Goal: Transaction & Acquisition: Book appointment/travel/reservation

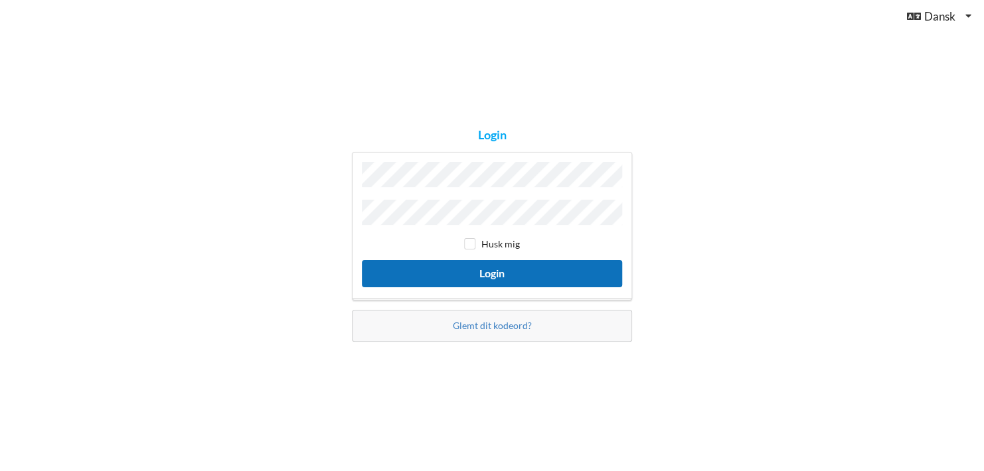
click at [491, 272] on button "Login" at bounding box center [492, 273] width 260 height 27
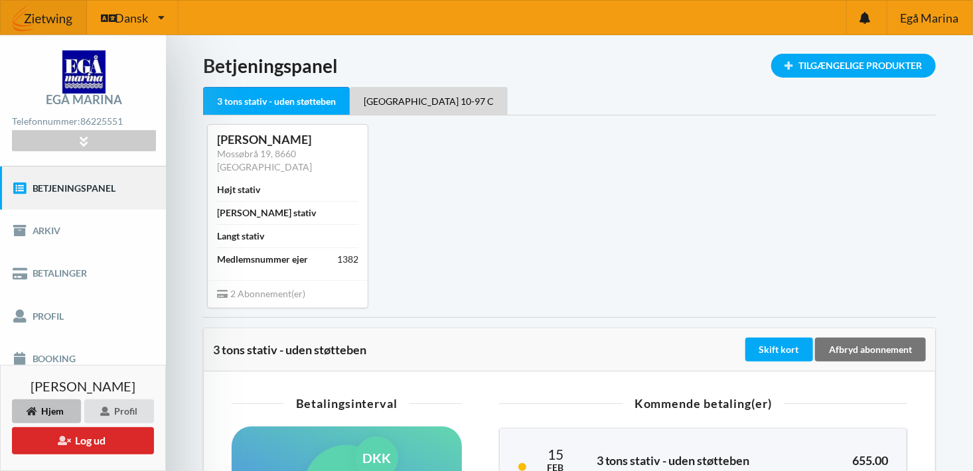
click at [59, 187] on link "Betjeningspanel" at bounding box center [83, 188] width 166 height 42
click at [50, 355] on link "Booking" at bounding box center [83, 359] width 166 height 42
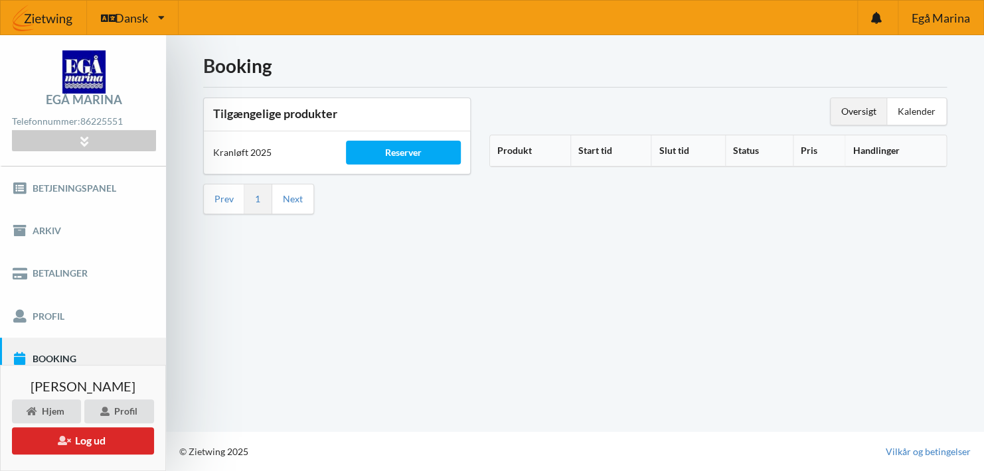
click at [518, 151] on th "Produkt" at bounding box center [530, 150] width 80 height 31
click at [538, 149] on icon at bounding box center [537, 148] width 11 height 9
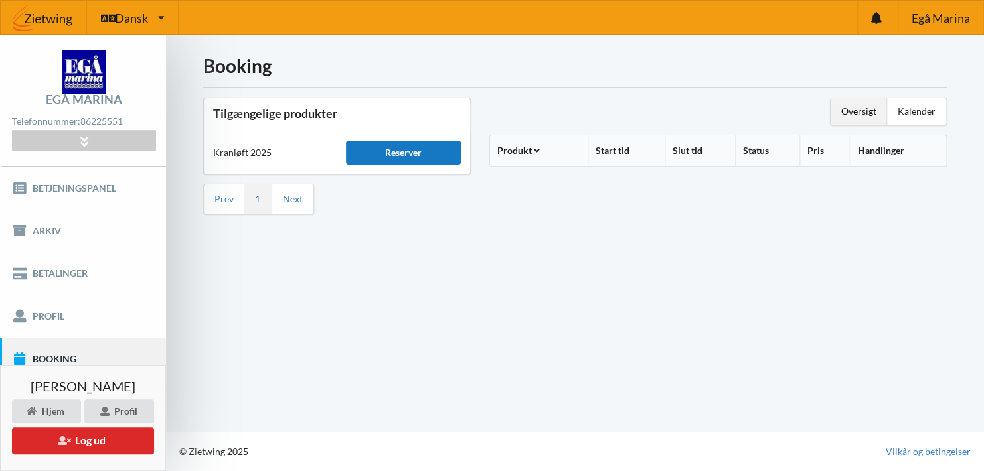
click at [406, 153] on div "Reserver" at bounding box center [403, 153] width 114 height 24
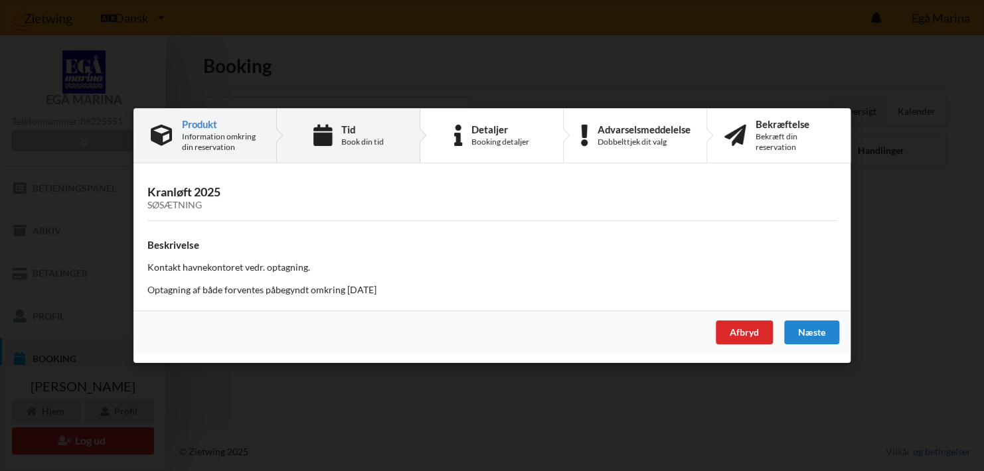
click at [354, 139] on div "Book din tid" at bounding box center [362, 142] width 42 height 11
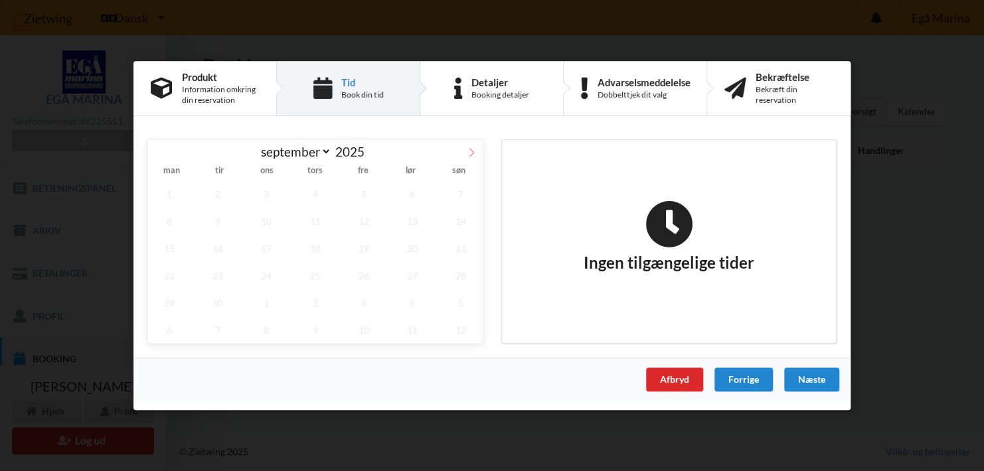
click at [473, 152] on icon at bounding box center [471, 152] width 9 height 9
select select "9"
click at [269, 274] on span "22" at bounding box center [266, 275] width 44 height 27
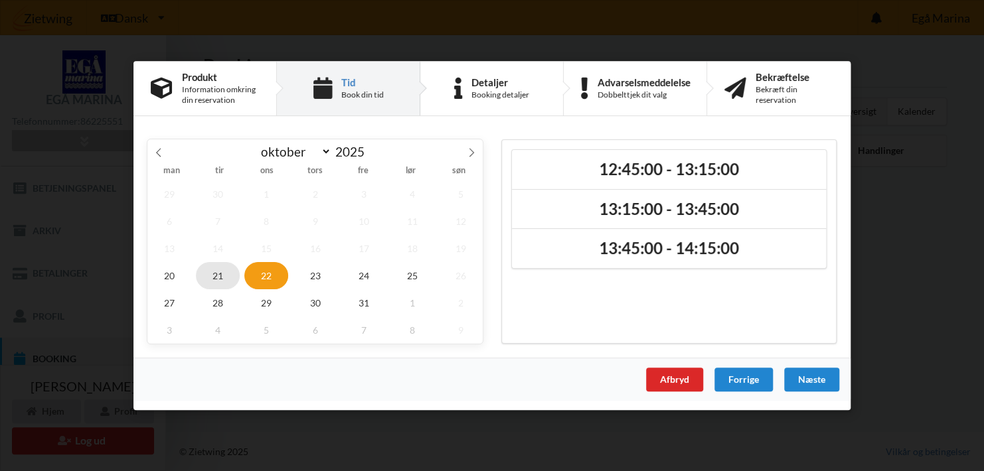
click at [222, 273] on span "21" at bounding box center [218, 275] width 44 height 27
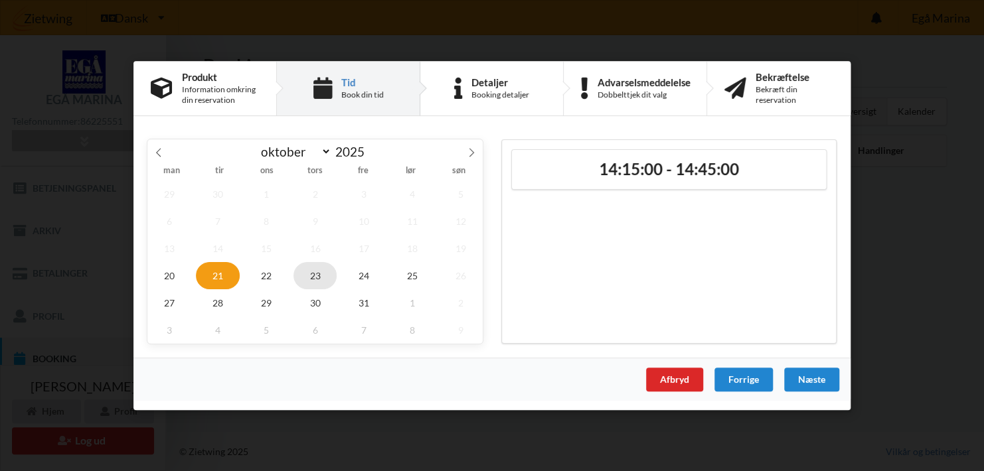
click at [315, 272] on span "23" at bounding box center [315, 275] width 44 height 27
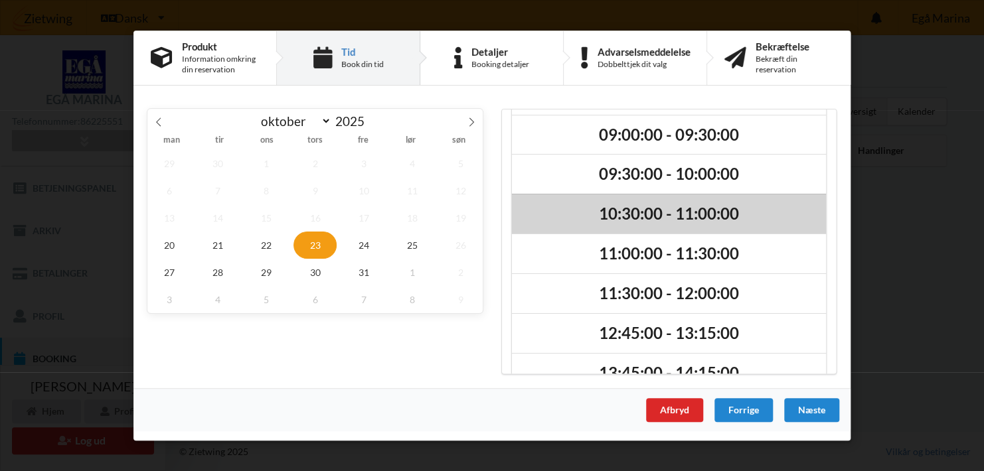
scroll to position [66, 0]
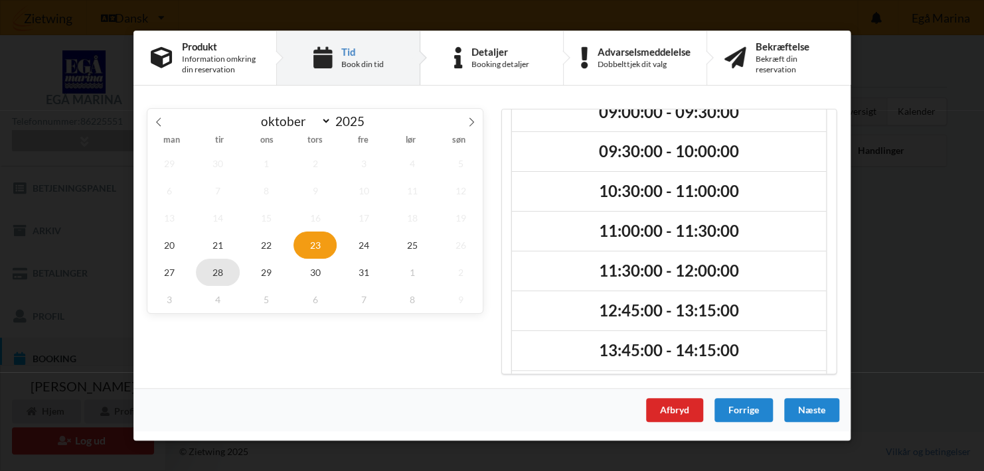
click at [214, 262] on span "28" at bounding box center [218, 272] width 44 height 27
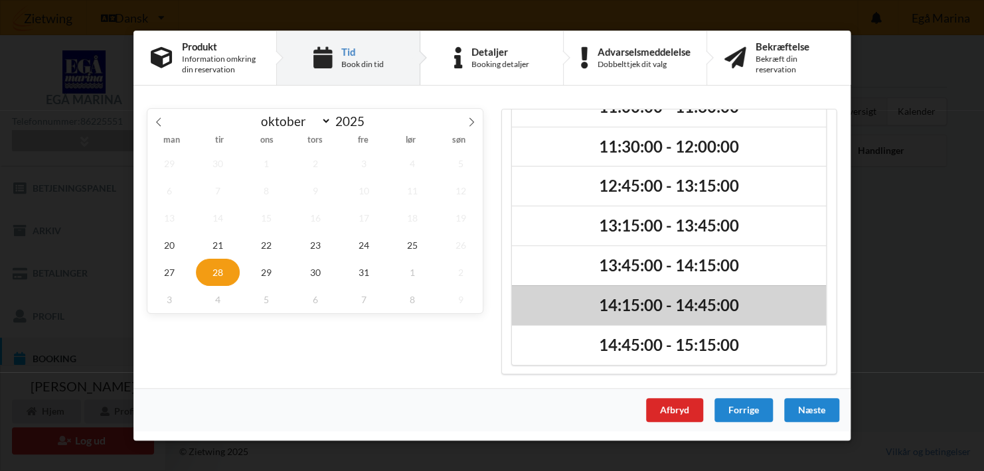
scroll to position [0, 0]
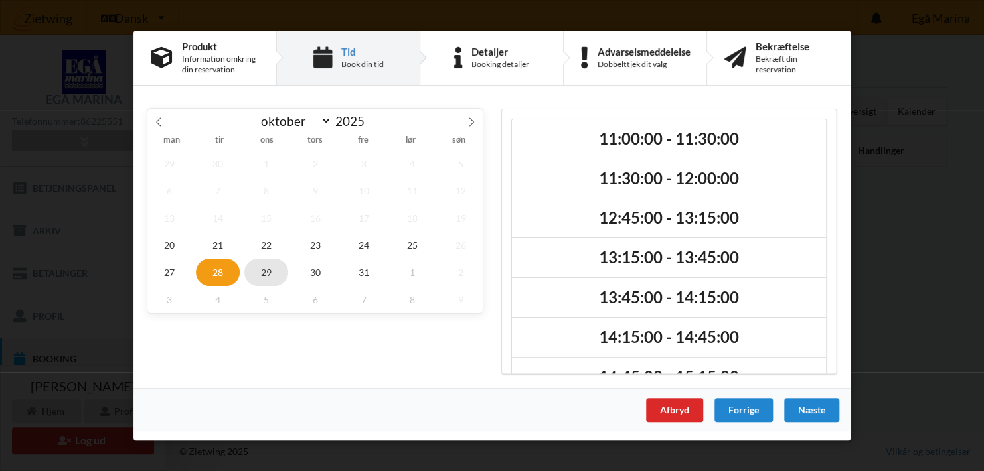
click at [270, 269] on span "29" at bounding box center [266, 272] width 44 height 27
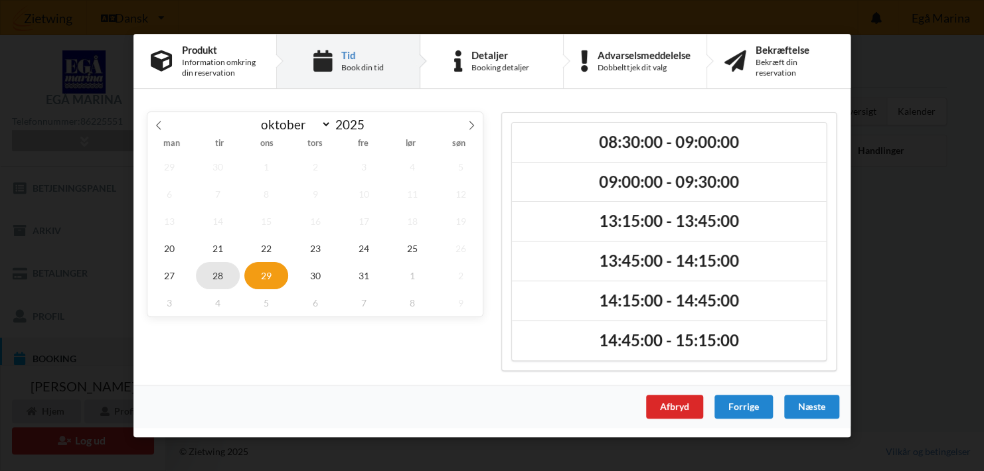
click at [218, 272] on span "28" at bounding box center [218, 275] width 44 height 27
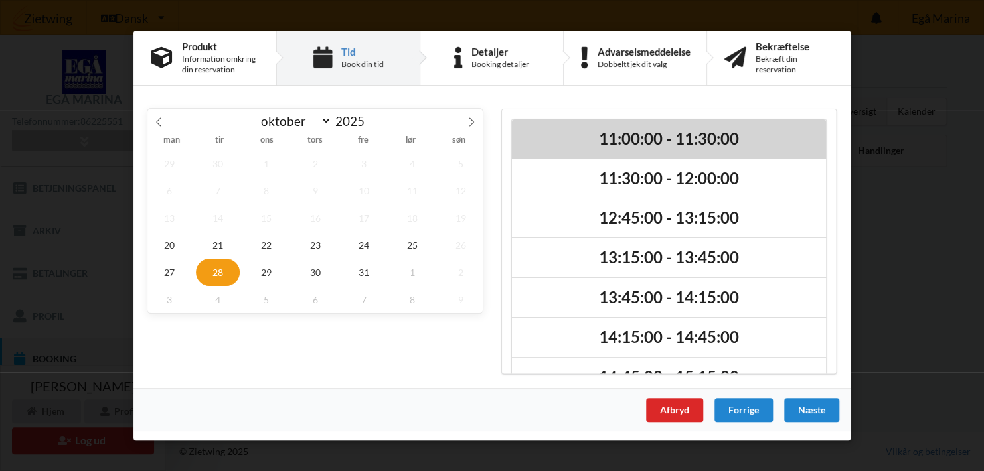
click at [663, 131] on h2 "11:00:00 - 11:30:00" at bounding box center [668, 139] width 295 height 21
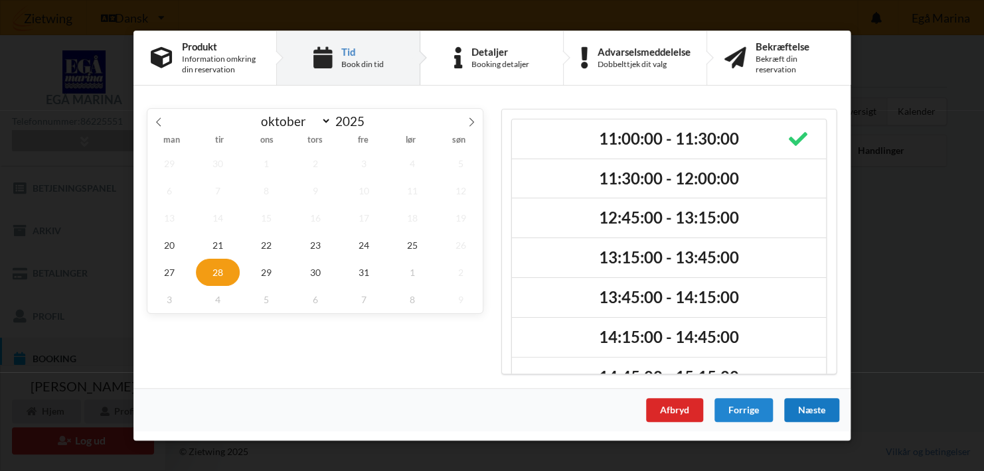
click at [813, 410] on div "Næste" at bounding box center [811, 410] width 55 height 24
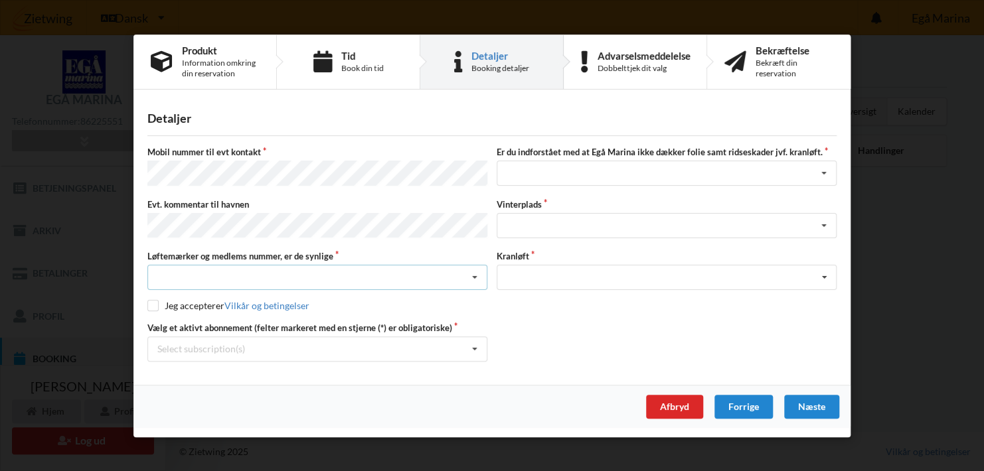
click at [218, 271] on div "Nej, jeg kontakter havnekontoret inden løftet Ja, mine mærker er synlige og int…" at bounding box center [317, 277] width 340 height 25
click at [214, 321] on div "Ja, mine mærker er synlige og intakte" at bounding box center [317, 326] width 339 height 25
click at [151, 303] on input "checkbox" at bounding box center [152, 305] width 11 height 11
checkbox input "true"
click at [564, 179] on div "Jeg har tæpper med og tager selv ansvaret for eventuelle folie samt ridseskader…" at bounding box center [667, 173] width 340 height 25
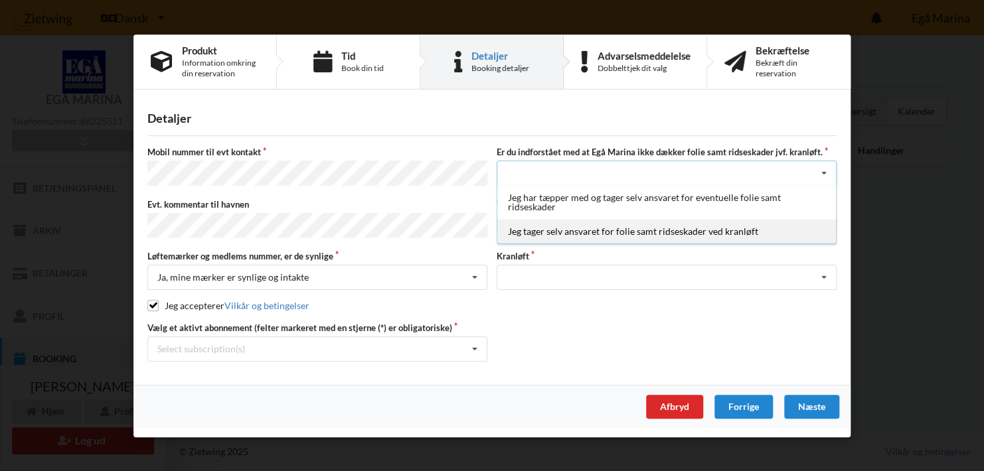
click at [656, 237] on div "Jeg tager selv ansvaret for folie samt ridseskader ved kranløft" at bounding box center [666, 231] width 339 height 25
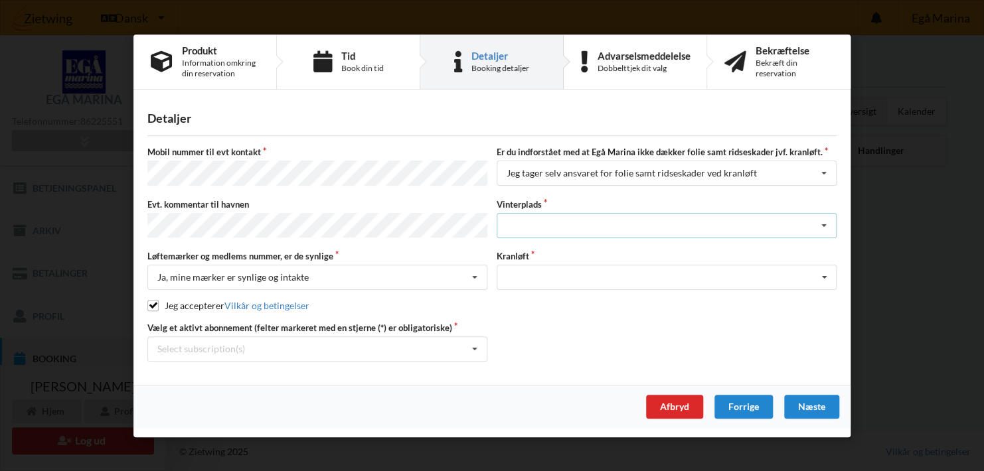
click at [565, 227] on div "Landplads nr. 1 Landplads nr. 2 Landplads nr.3 Landplads nr. 4 Landplads nr. 5 …" at bounding box center [667, 224] width 340 height 25
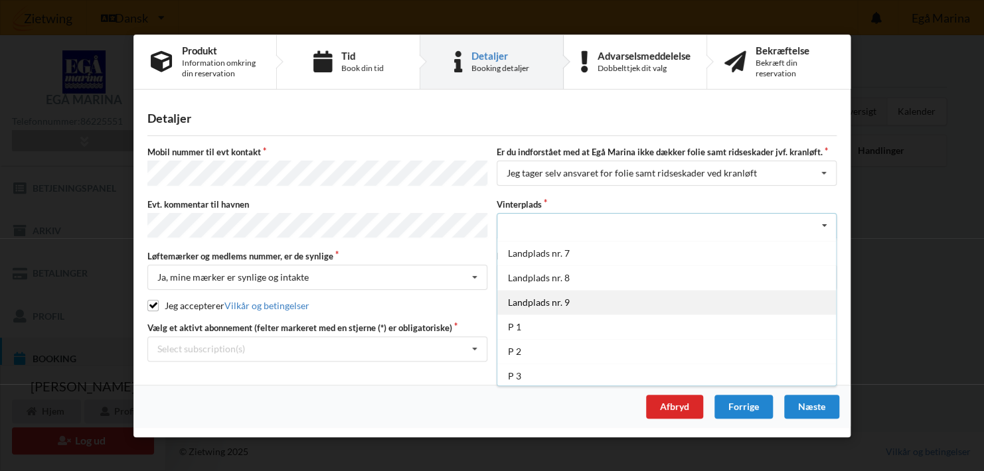
click at [548, 304] on div "Landplads nr. 9" at bounding box center [666, 301] width 339 height 25
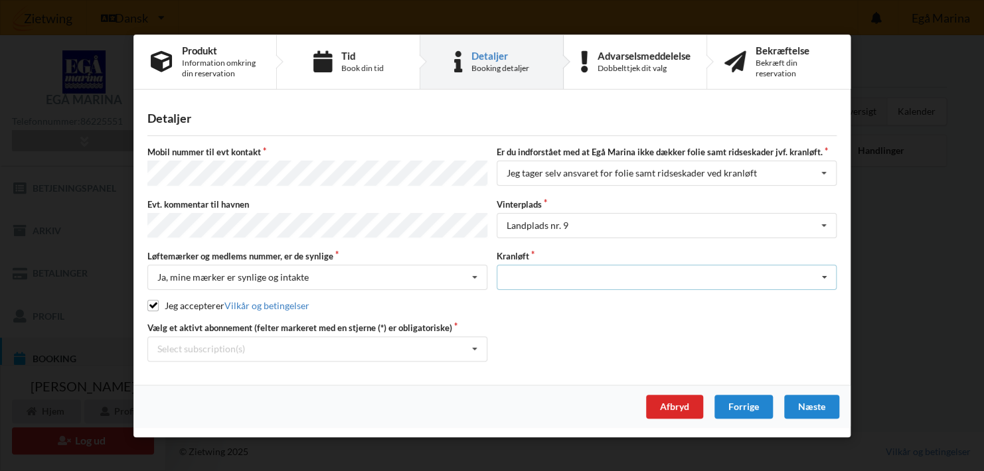
click at [526, 276] on div "Optagning" at bounding box center [667, 277] width 340 height 25
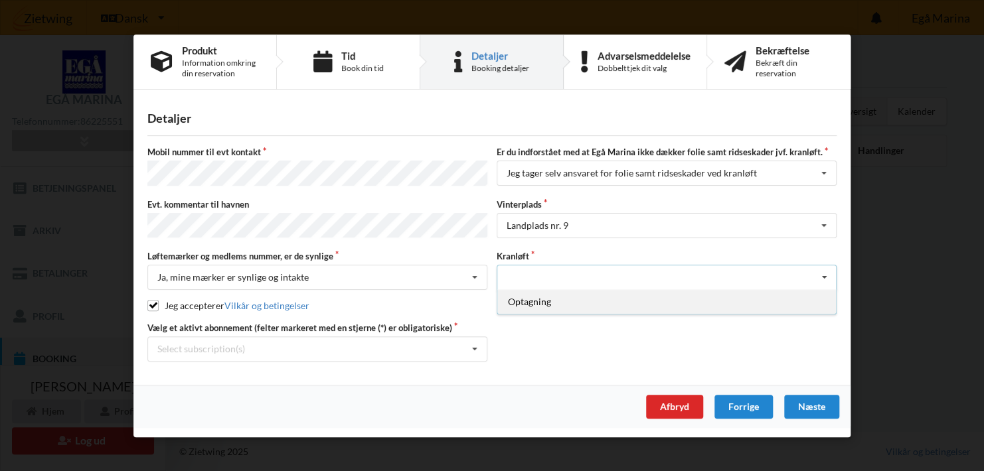
click at [534, 301] on div "Optagning" at bounding box center [666, 301] width 339 height 25
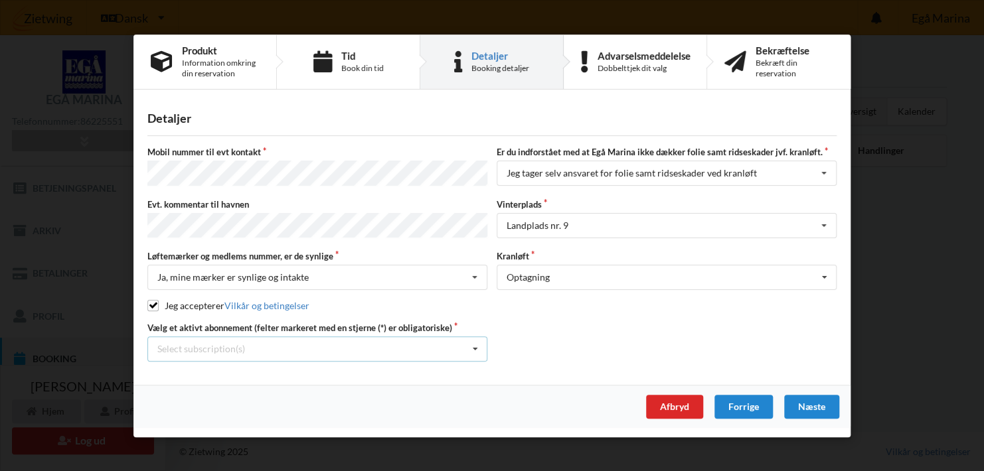
click at [369, 346] on div "Select subscription(s) * 3 tons stativ - uden støtteben * [GEOGRAPHIC_DATA] 10-…" at bounding box center [317, 349] width 340 height 25
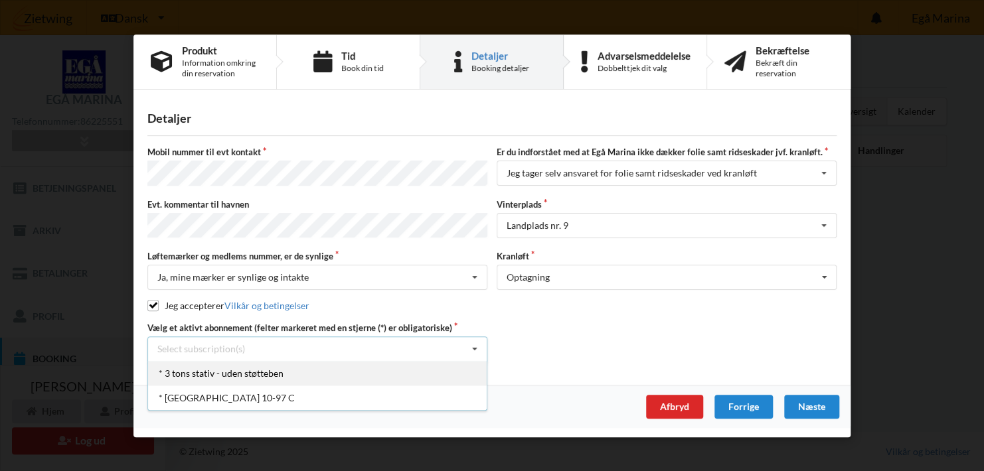
click at [204, 370] on div "* 3 tons stativ - uden støtteben" at bounding box center [317, 373] width 339 height 25
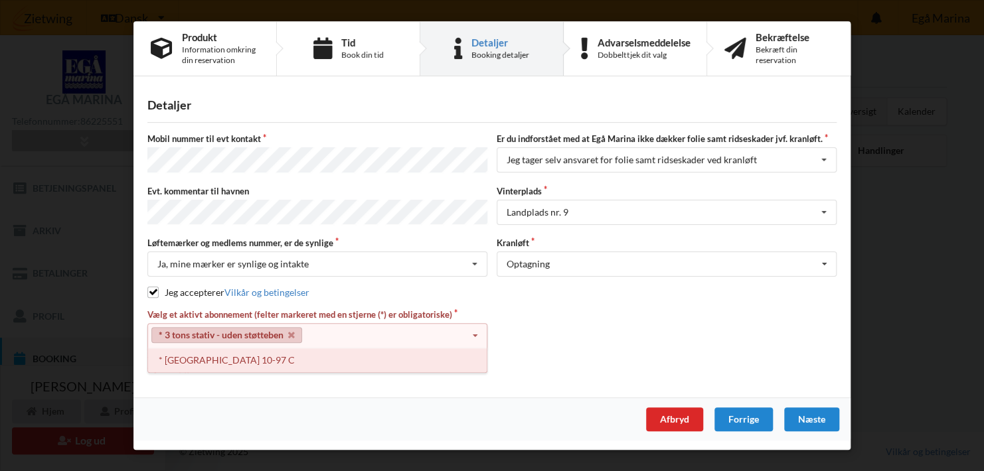
click at [192, 358] on div "* [GEOGRAPHIC_DATA] 10-97 C" at bounding box center [317, 360] width 339 height 25
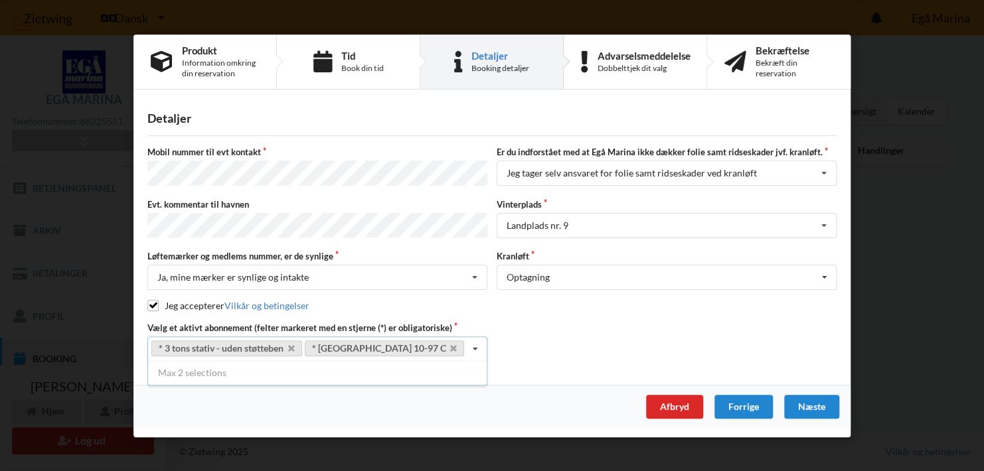
click at [585, 357] on div "Vælg et aktivt abonnement (felter markeret med en stjerne (*) er obligatoriske)…" at bounding box center [492, 341] width 698 height 40
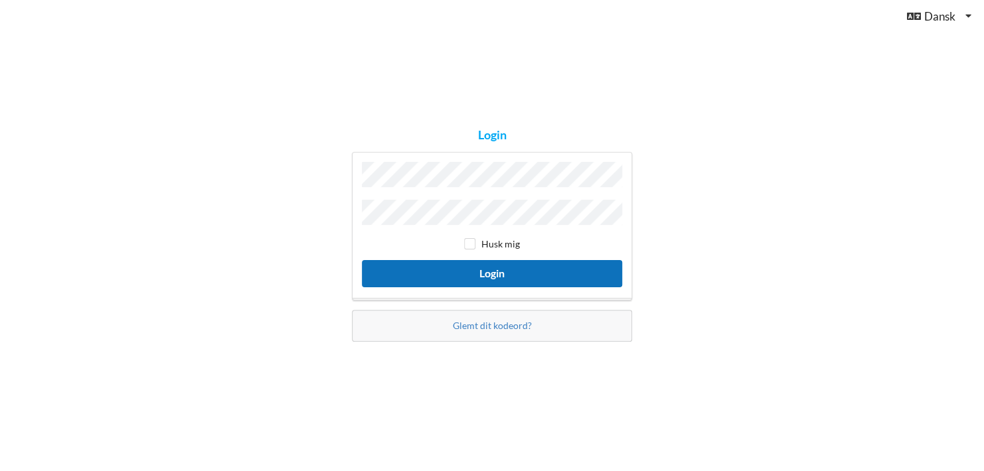
click at [512, 265] on button "Login" at bounding box center [492, 273] width 260 height 27
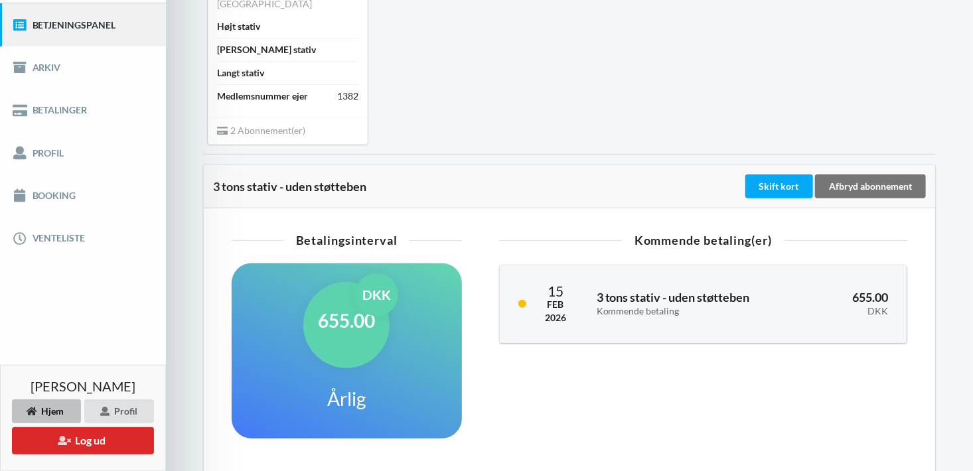
scroll to position [199, 0]
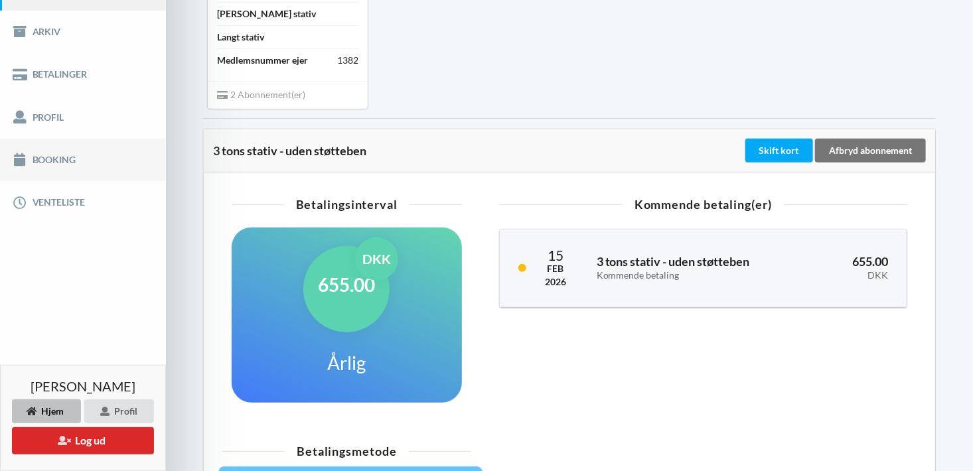
click at [33, 158] on link "Booking" at bounding box center [83, 160] width 166 height 42
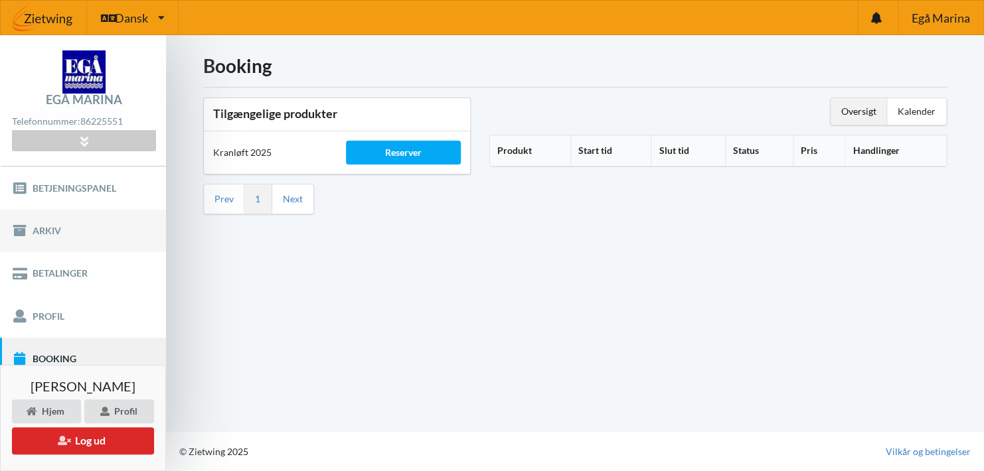
click at [44, 227] on link "Arkiv" at bounding box center [83, 231] width 166 height 42
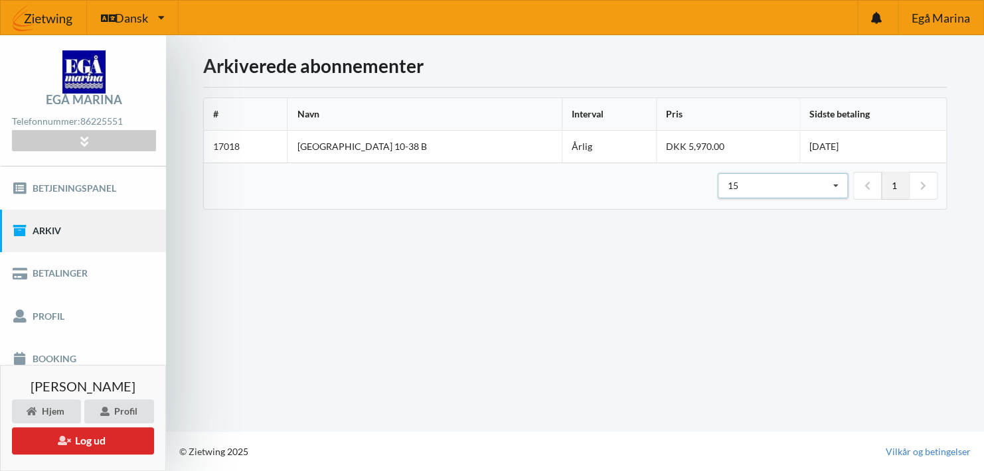
click at [834, 187] on icon at bounding box center [835, 186] width 20 height 25
click at [46, 310] on link "Profil" at bounding box center [83, 316] width 166 height 42
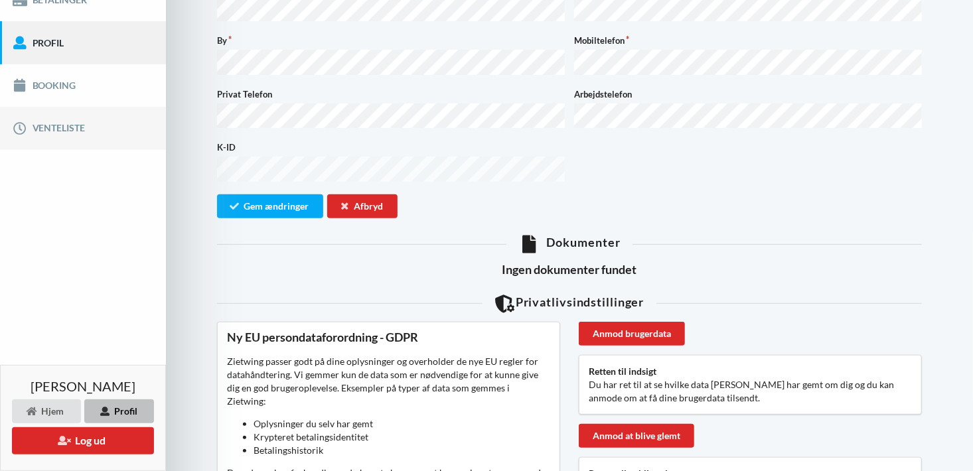
scroll to position [66, 0]
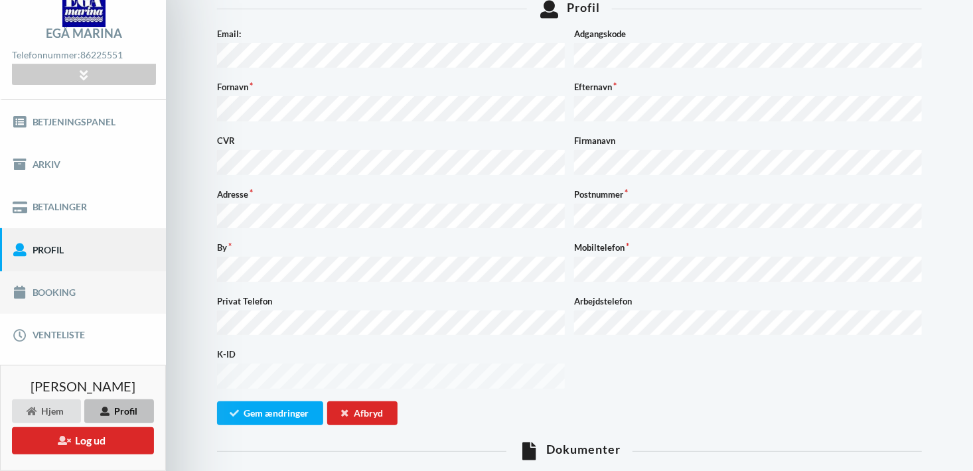
click at [60, 292] on link "Booking" at bounding box center [83, 293] width 166 height 42
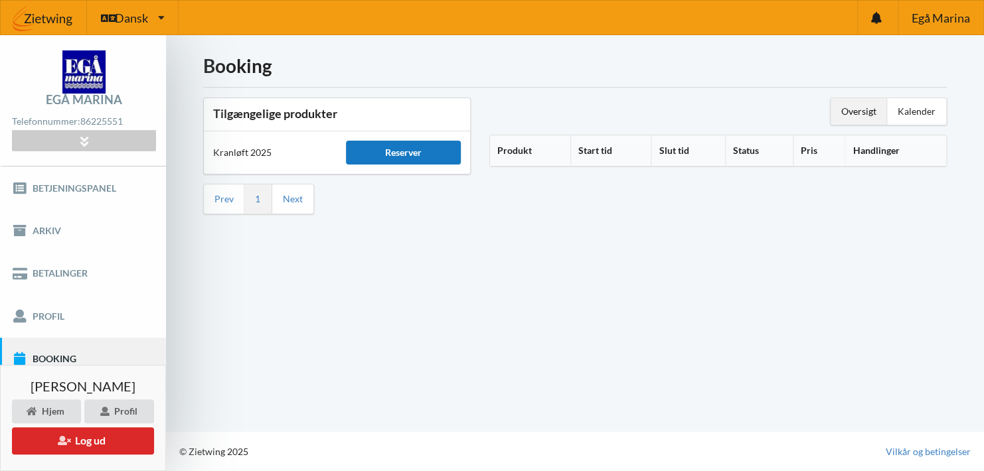
click at [407, 147] on div "Reserver" at bounding box center [403, 153] width 114 height 24
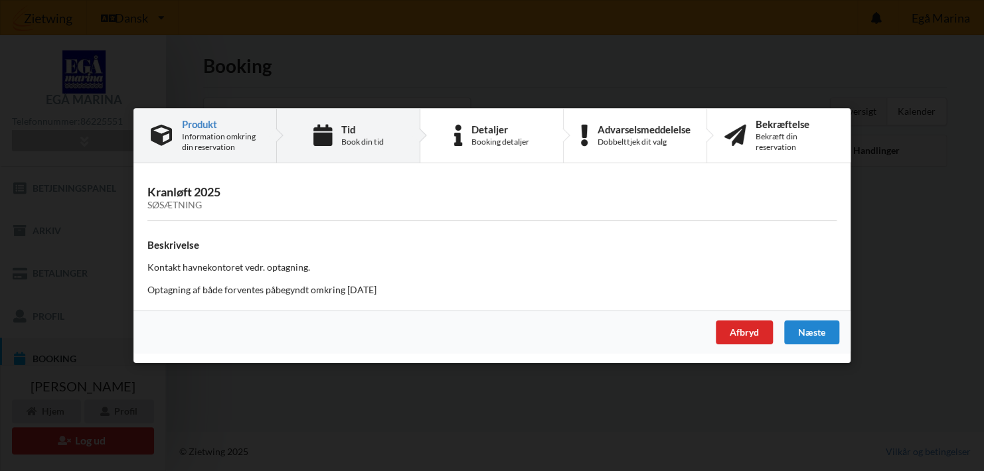
click at [360, 139] on div "Book din tid" at bounding box center [362, 142] width 42 height 11
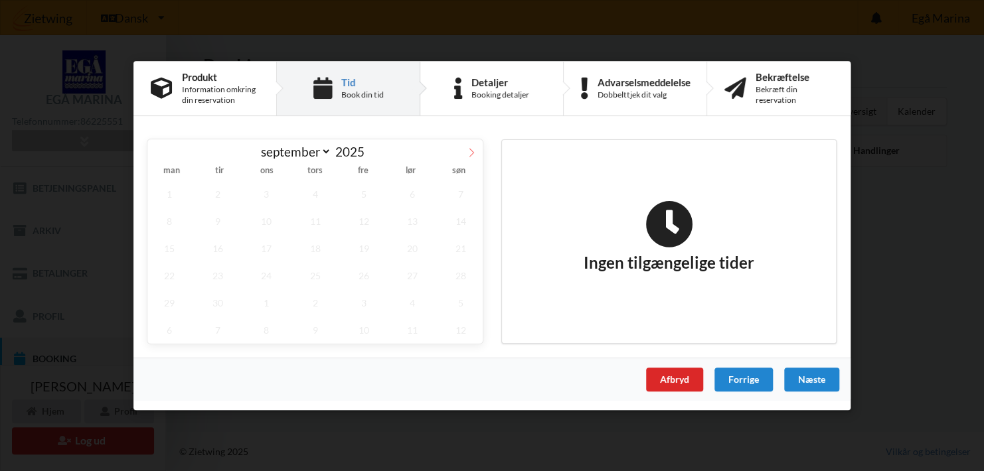
click at [469, 153] on icon at bounding box center [471, 152] width 9 height 9
select select "9"
click at [221, 303] on span "28" at bounding box center [218, 302] width 44 height 27
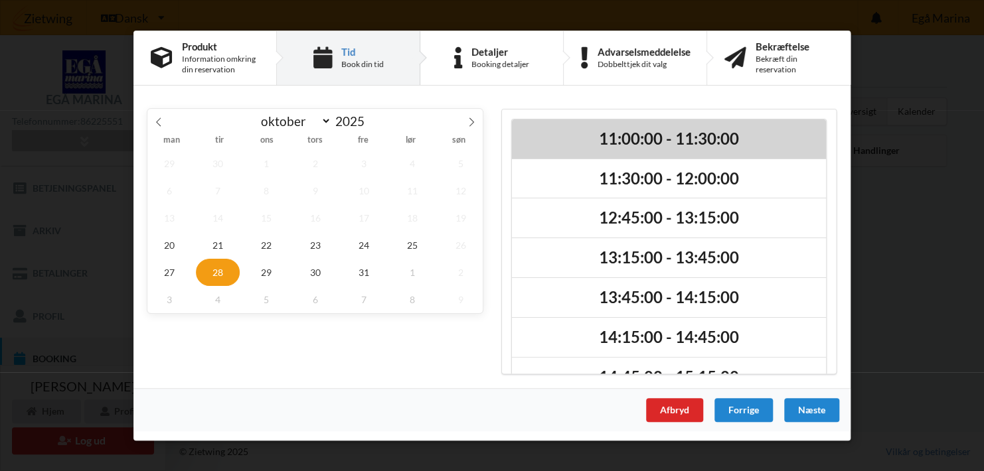
click at [659, 136] on h2 "11:00:00 - 11:30:00" at bounding box center [668, 139] width 295 height 21
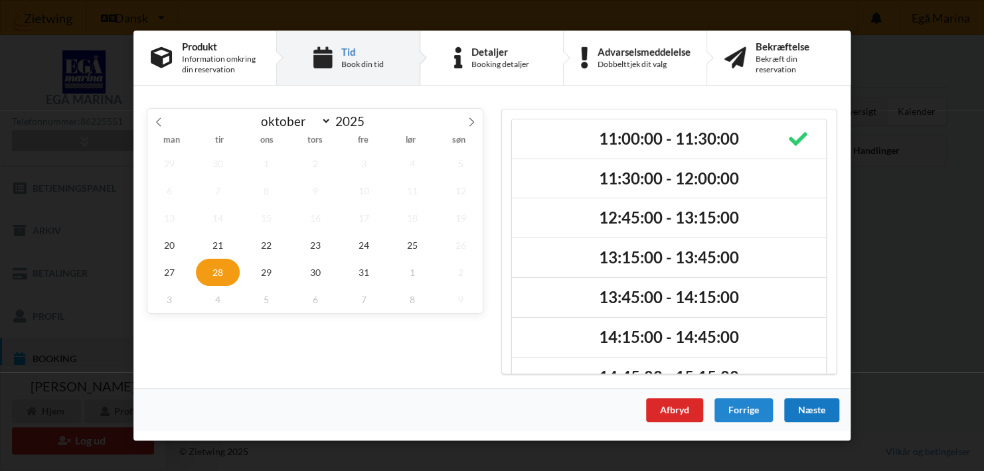
click at [821, 410] on div "Næste" at bounding box center [811, 410] width 55 height 24
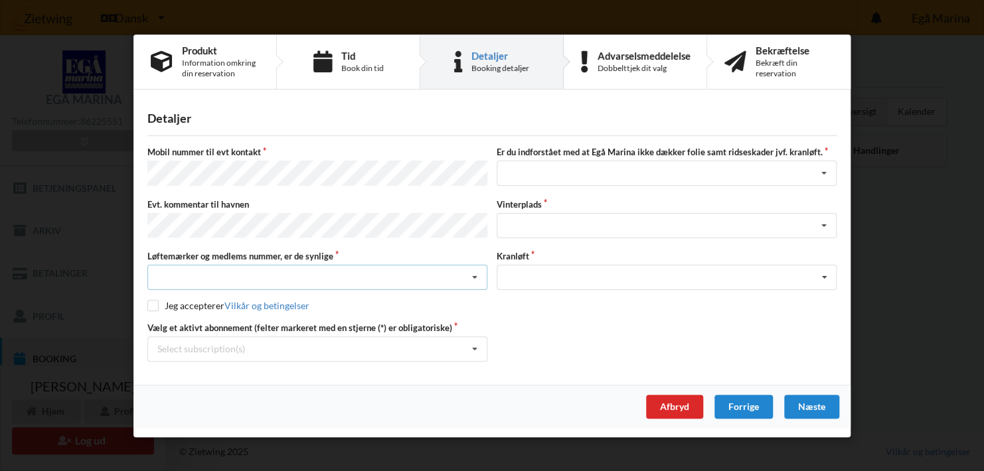
click at [210, 275] on div "Nej, jeg kontakter havnekontoret inden løftet Ja, mine mærker er synlige og int…" at bounding box center [317, 277] width 340 height 25
click at [212, 326] on div "Ja, mine mærker er synlige og intakte" at bounding box center [317, 326] width 339 height 25
click at [153, 301] on input "checkbox" at bounding box center [152, 305] width 11 height 11
checkbox input "true"
click at [202, 345] on div "Select subscription(s)" at bounding box center [201, 348] width 88 height 11
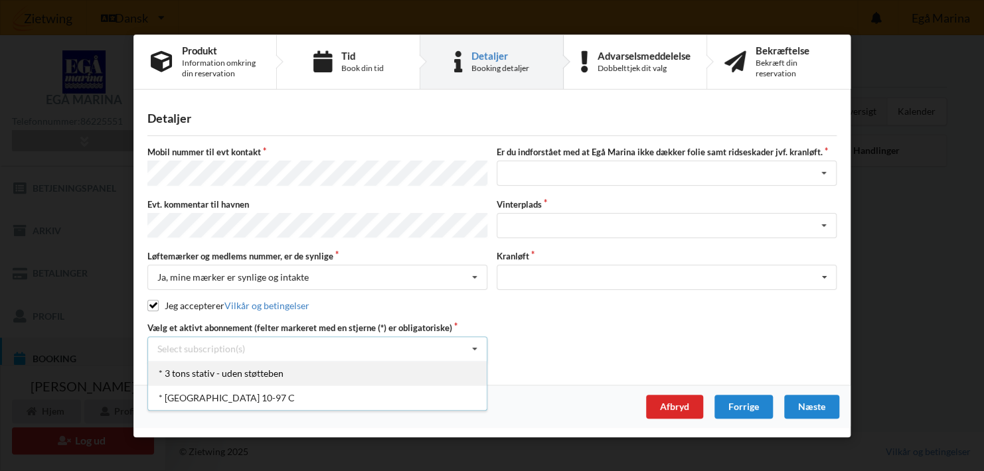
click at [216, 368] on div "* 3 tons stativ - uden støtteben" at bounding box center [317, 373] width 339 height 25
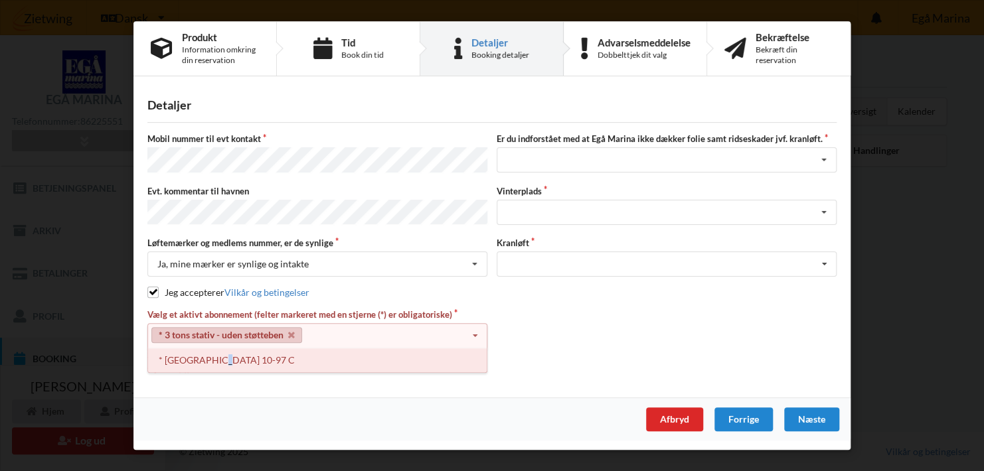
click at [212, 358] on div "* [GEOGRAPHIC_DATA] 10-97 C" at bounding box center [317, 360] width 339 height 25
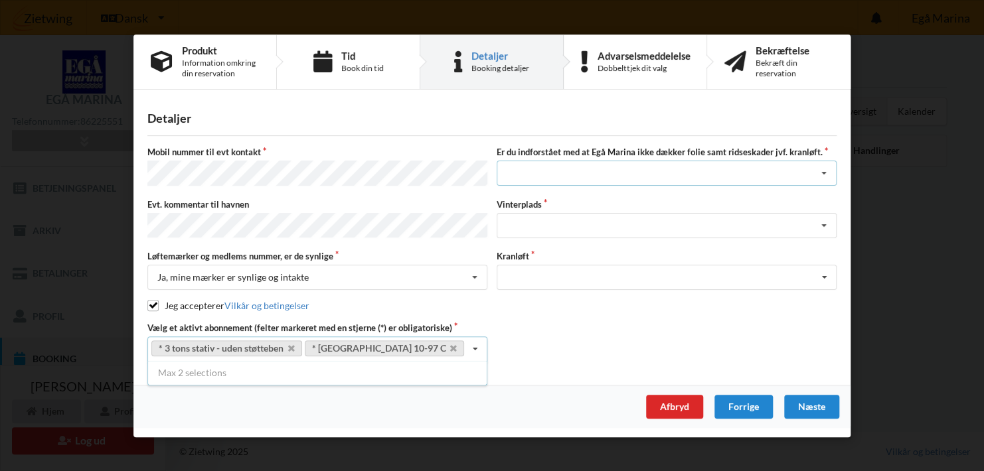
click at [546, 173] on div "Jeg har tæpper med og tager selv ansvaret for eventuelle folie samt ridseskader…" at bounding box center [667, 173] width 340 height 25
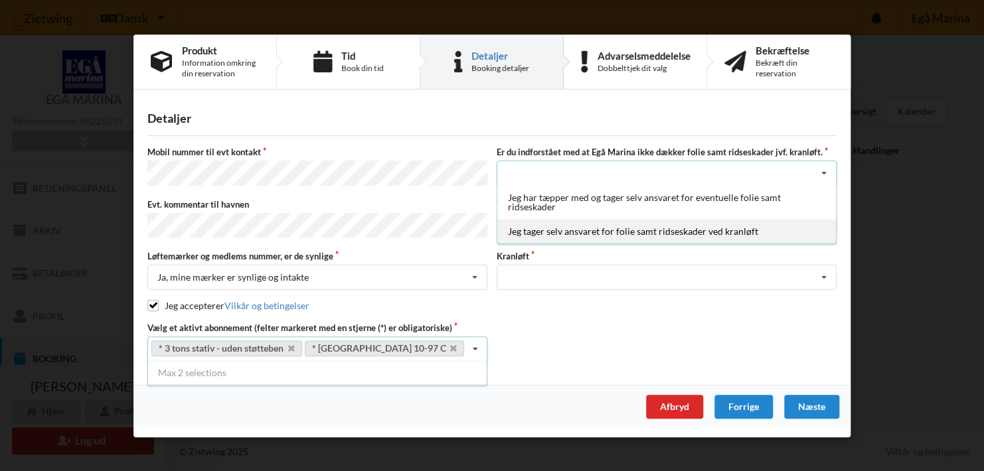
click at [557, 236] on div "Jeg tager selv ansvaret for folie samt ridseskader ved kranløft" at bounding box center [666, 231] width 339 height 25
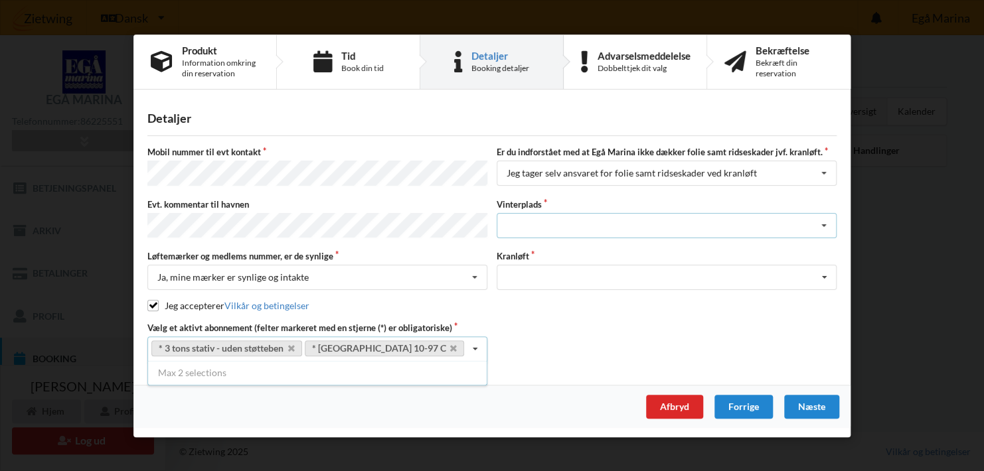
click at [543, 226] on div "Landplads nr. 1 Landplads nr. 2 Landplads nr.3 Landplads nr. 4 Landplads nr. 5 …" at bounding box center [667, 224] width 340 height 25
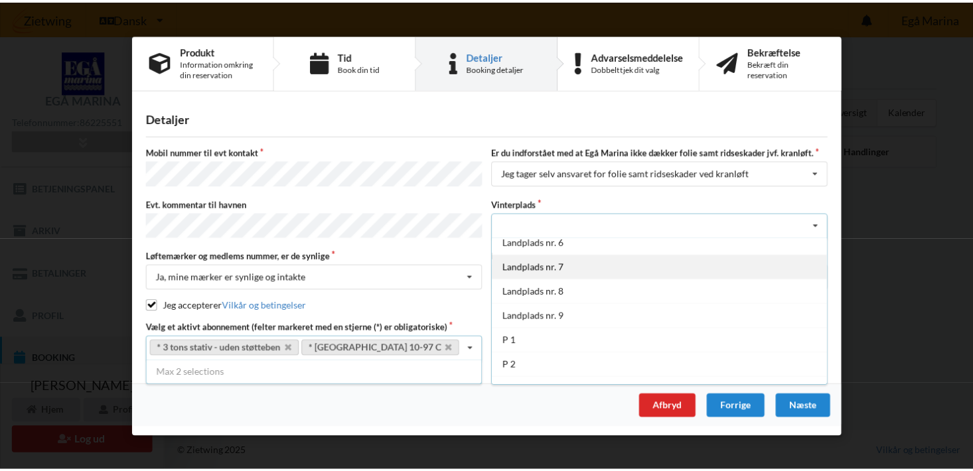
scroll to position [144, 0]
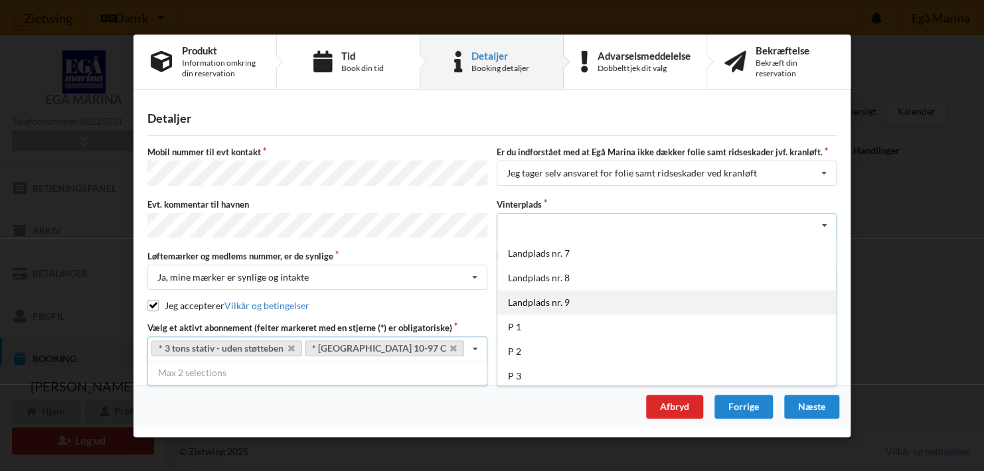
click at [539, 297] on div "Landplads nr. 9" at bounding box center [666, 301] width 339 height 25
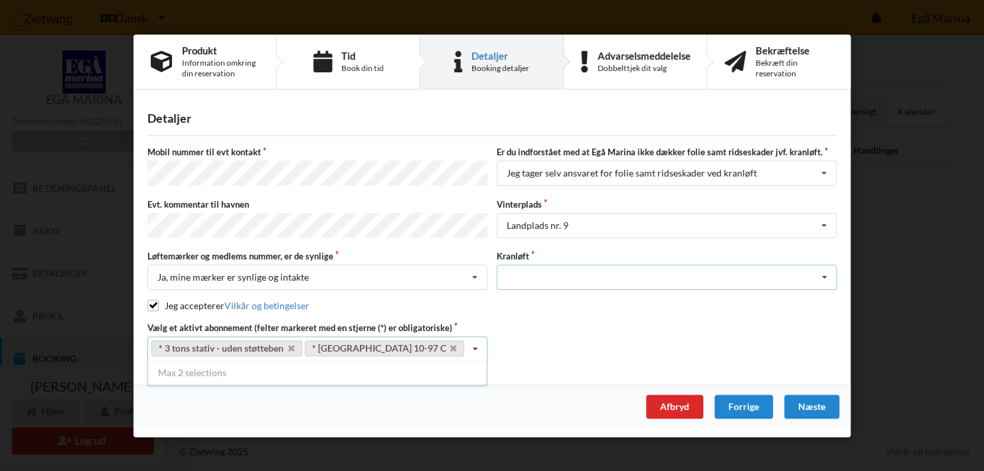
click at [534, 275] on div "Optagning" at bounding box center [667, 277] width 340 height 25
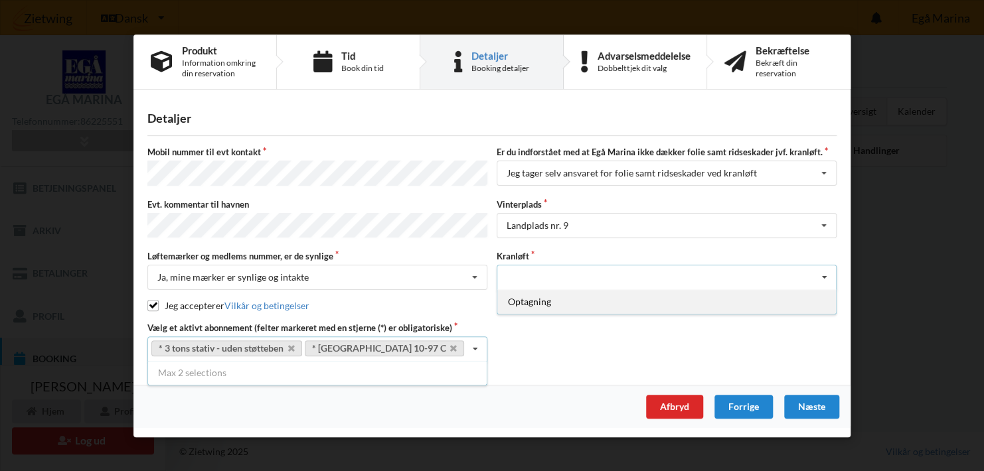
click at [532, 299] on div "Optagning" at bounding box center [666, 301] width 339 height 25
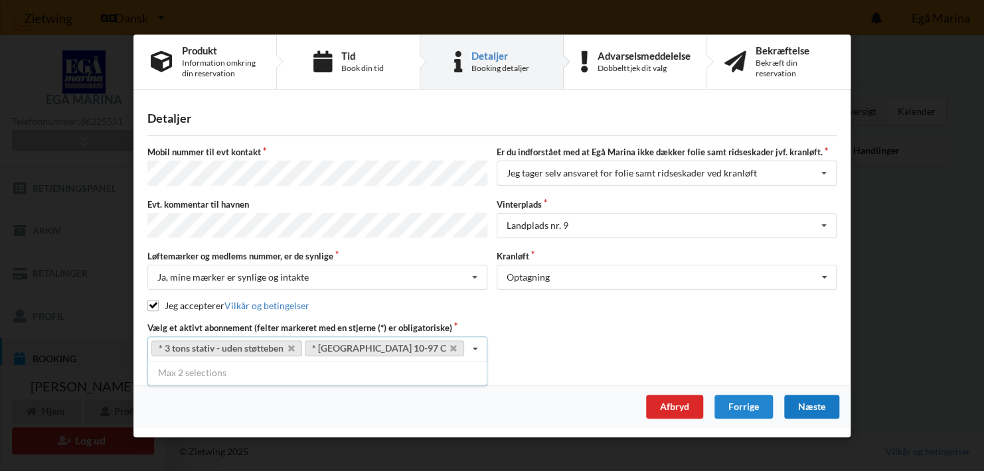
click at [819, 408] on div "Næste" at bounding box center [811, 407] width 55 height 24
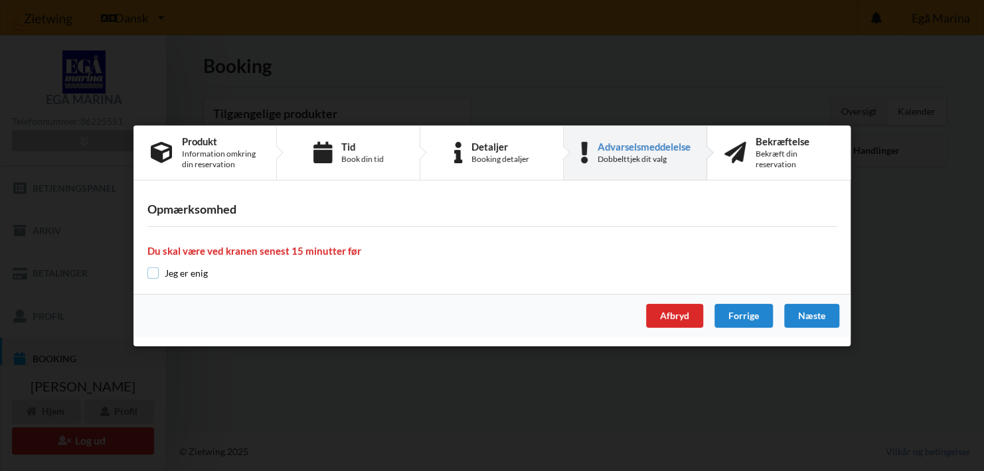
click at [151, 272] on input "checkbox" at bounding box center [152, 273] width 11 height 11
checkbox input "true"
click at [815, 315] on div "Næste" at bounding box center [811, 316] width 55 height 24
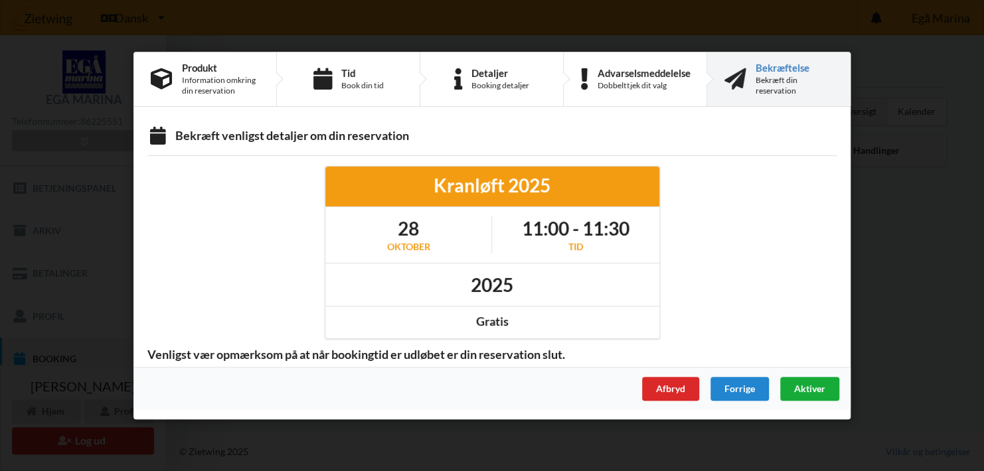
click at [815, 381] on div "Aktiver" at bounding box center [809, 389] width 59 height 24
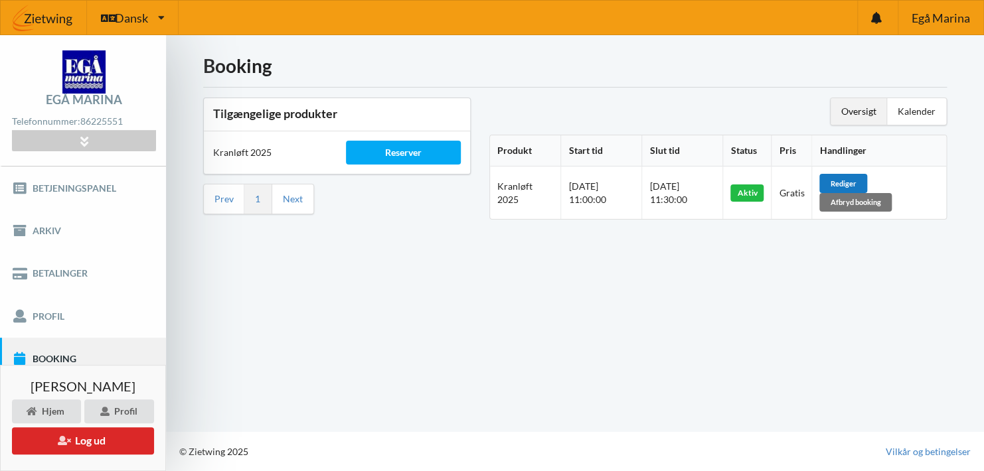
click at [854, 179] on div "Rediger" at bounding box center [843, 183] width 48 height 19
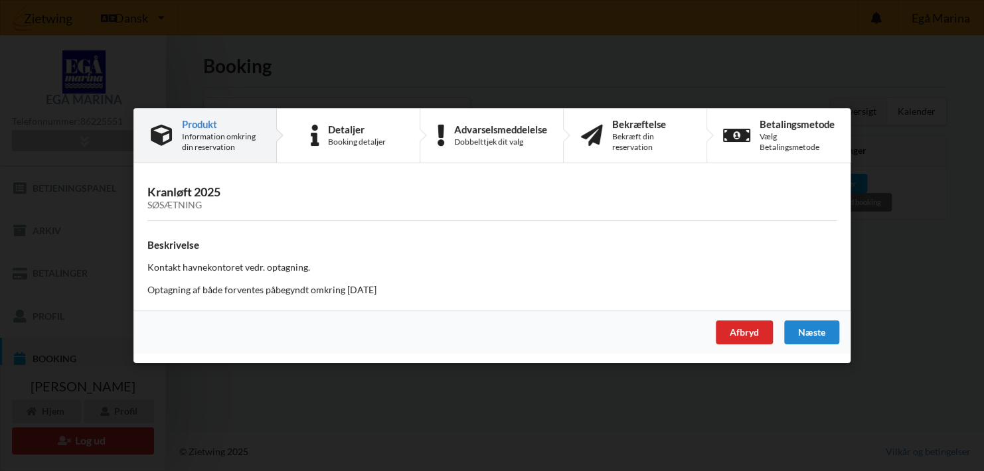
click at [935, 314] on div "Handelsbetingelser Ved at benytte dig af Virksomhedens juridiske navn services …" at bounding box center [492, 235] width 984 height 471
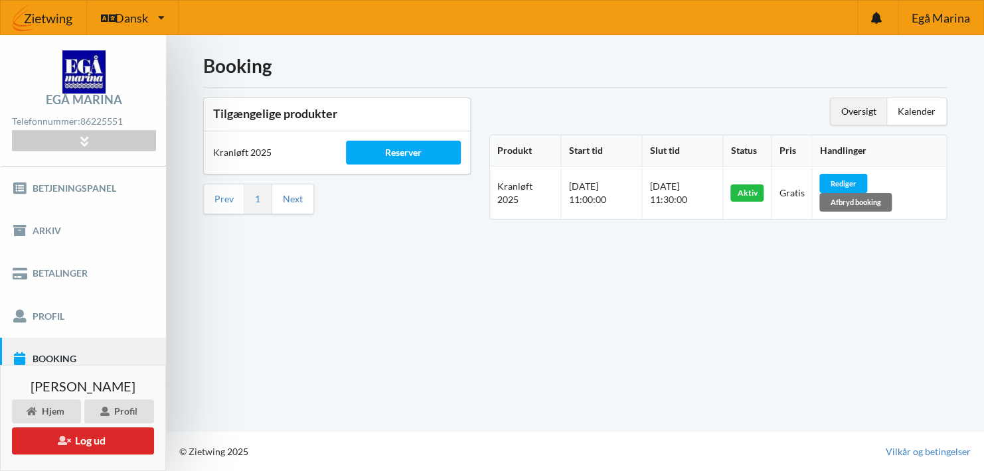
click at [763, 195] on div "Aktiv" at bounding box center [746, 193] width 33 height 17
click at [404, 151] on div "Reserver" at bounding box center [403, 153] width 114 height 24
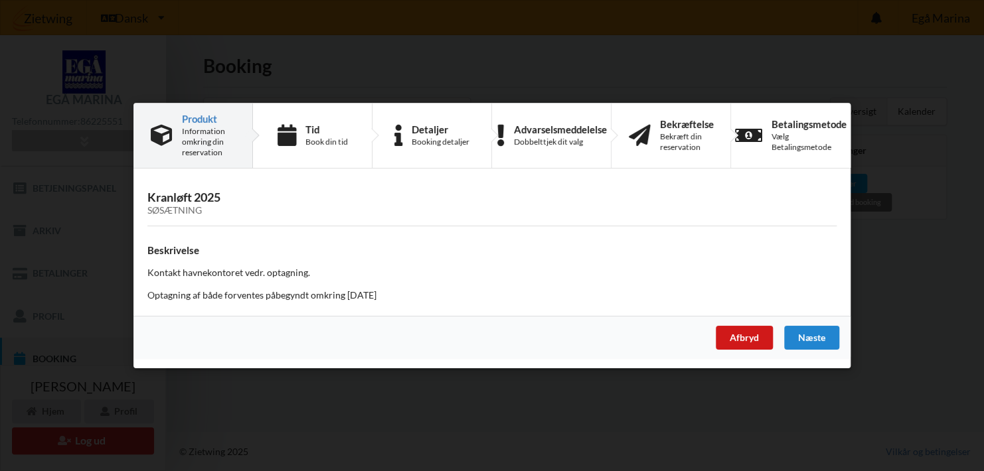
click at [747, 339] on div "Afbryd" at bounding box center [744, 338] width 57 height 24
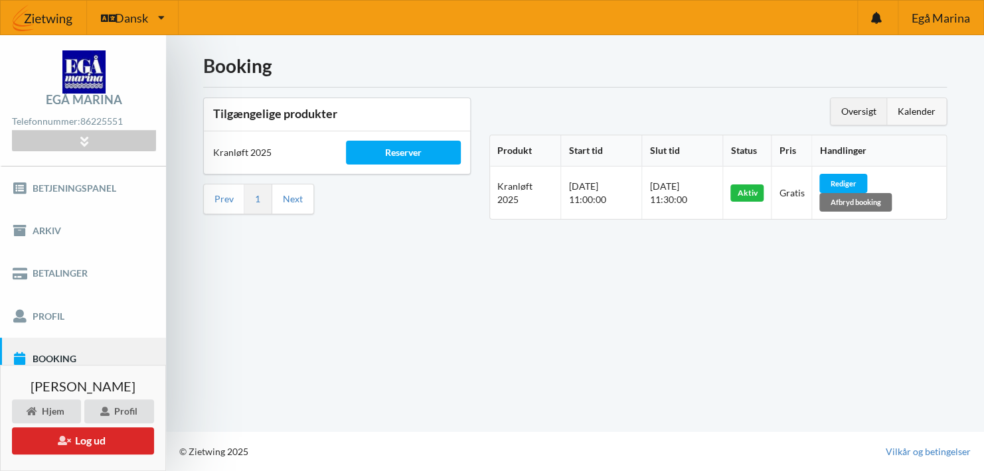
click at [923, 112] on div "Kalender" at bounding box center [916, 111] width 59 height 27
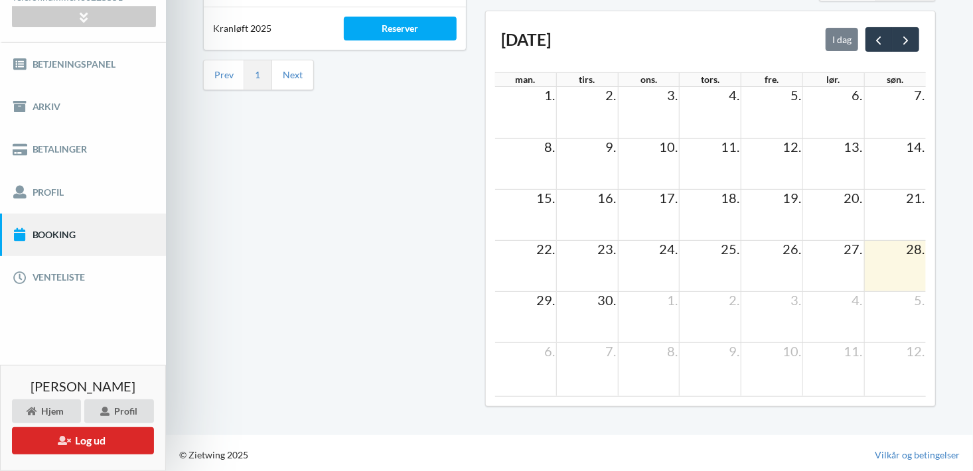
scroll to position [125, 0]
click at [903, 37] on span "next" at bounding box center [906, 40] width 14 height 14
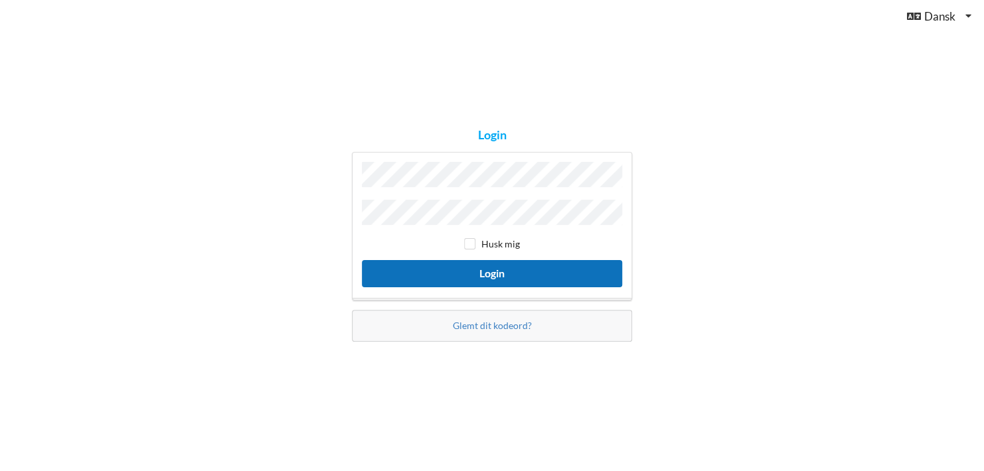
click at [495, 272] on button "Login" at bounding box center [492, 273] width 260 height 27
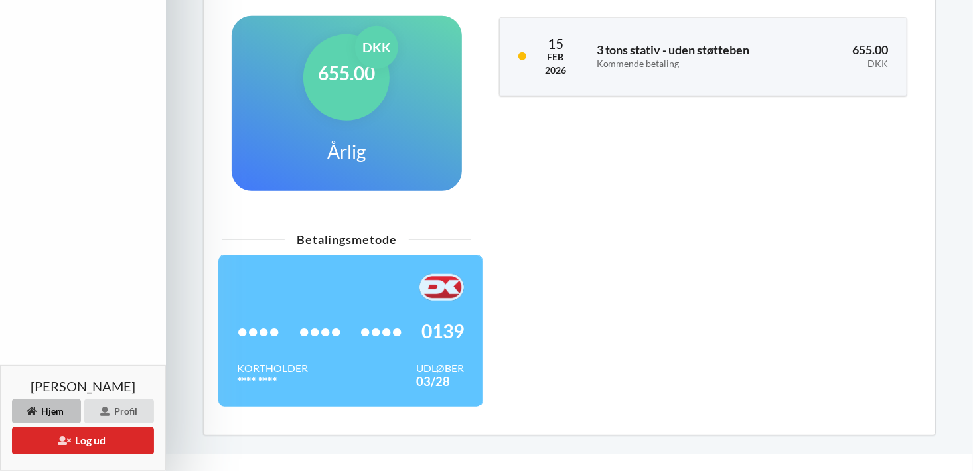
scroll to position [418, 0]
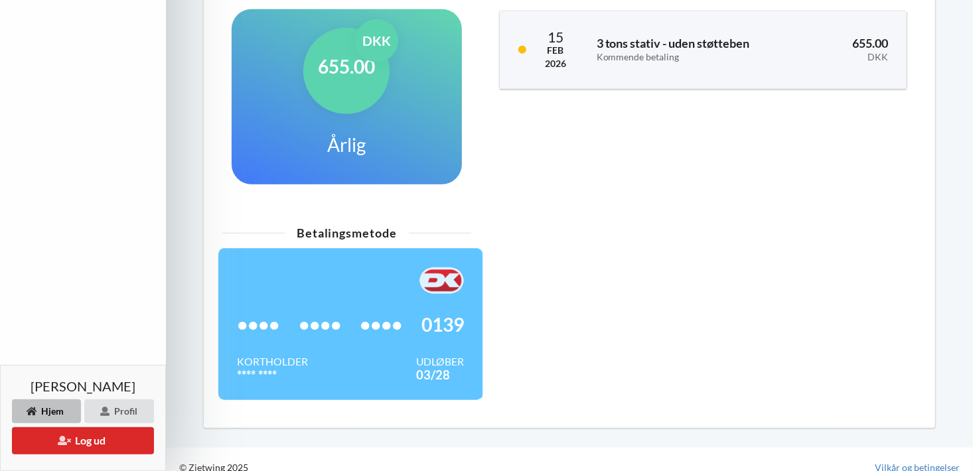
click at [46, 416] on div "Hjem" at bounding box center [46, 412] width 69 height 24
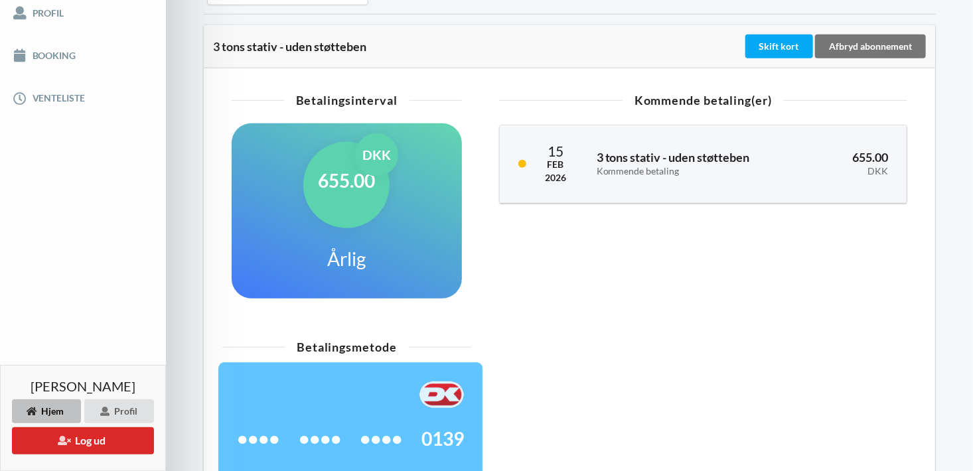
scroll to position [86, 0]
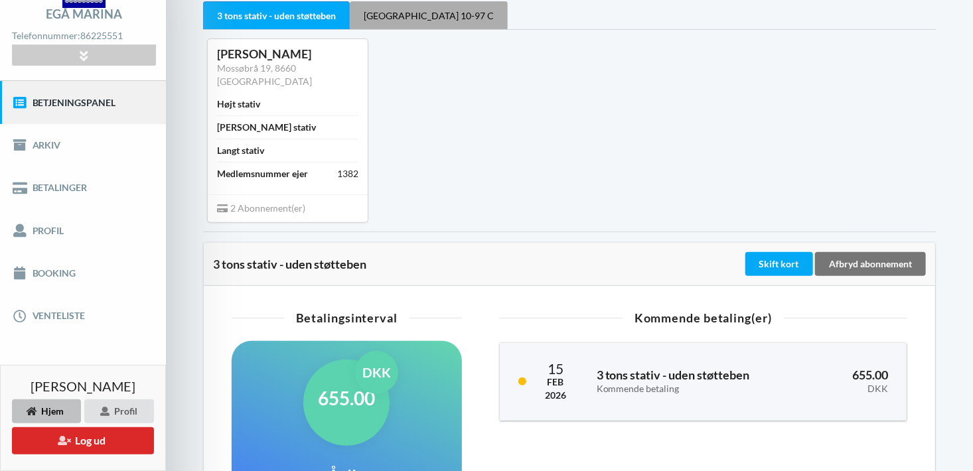
click at [428, 7] on div "[GEOGRAPHIC_DATA] 10-97 C" at bounding box center [429, 15] width 158 height 28
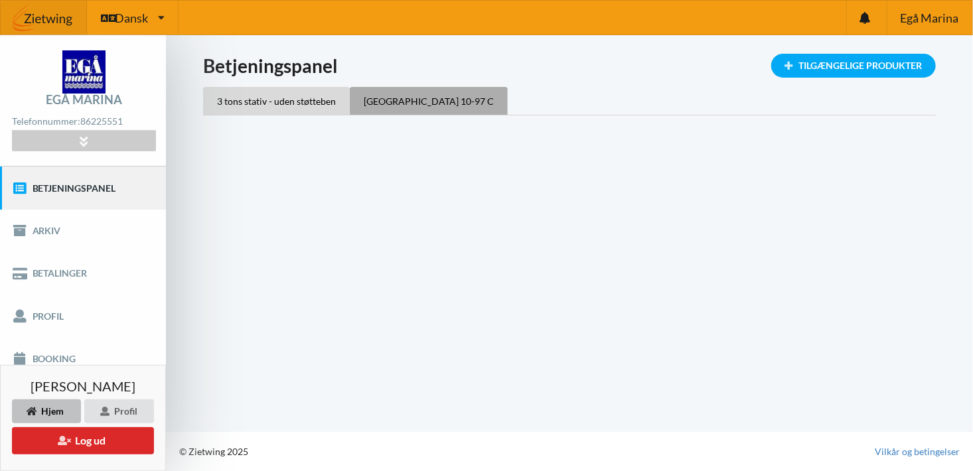
scroll to position [0, 0]
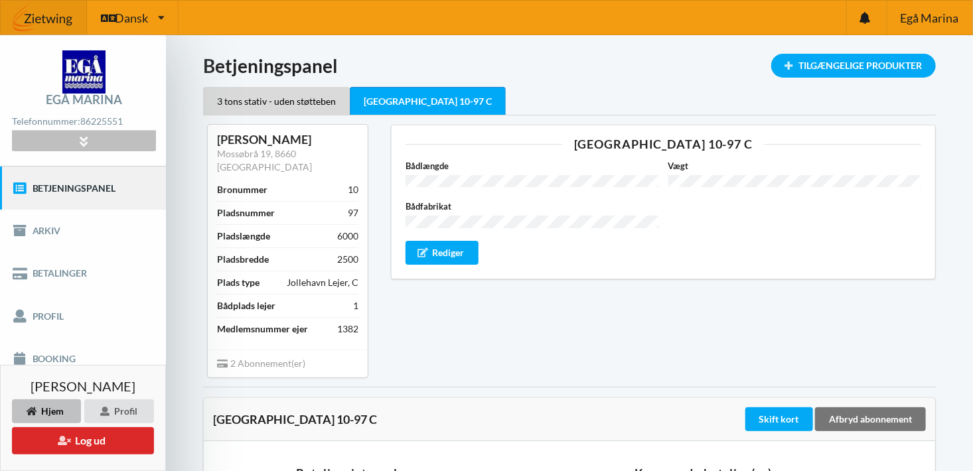
click at [87, 145] on icon at bounding box center [83, 140] width 15 height 11
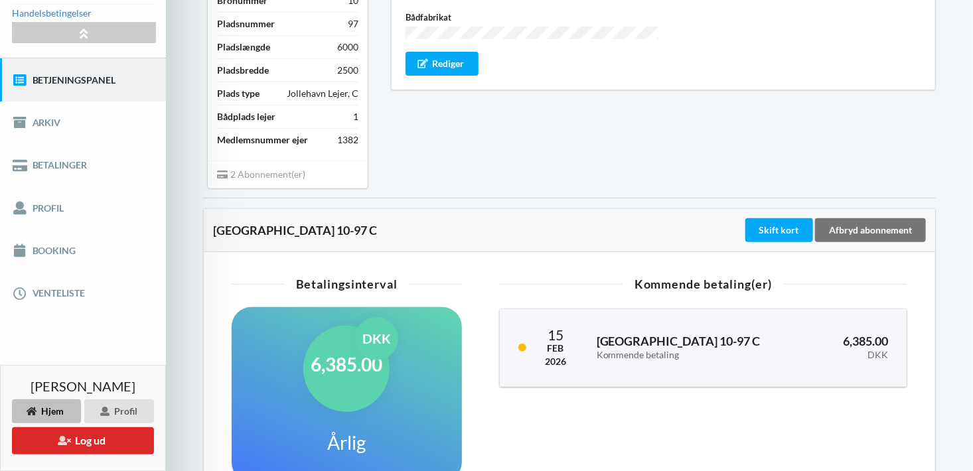
scroll to position [266, 0]
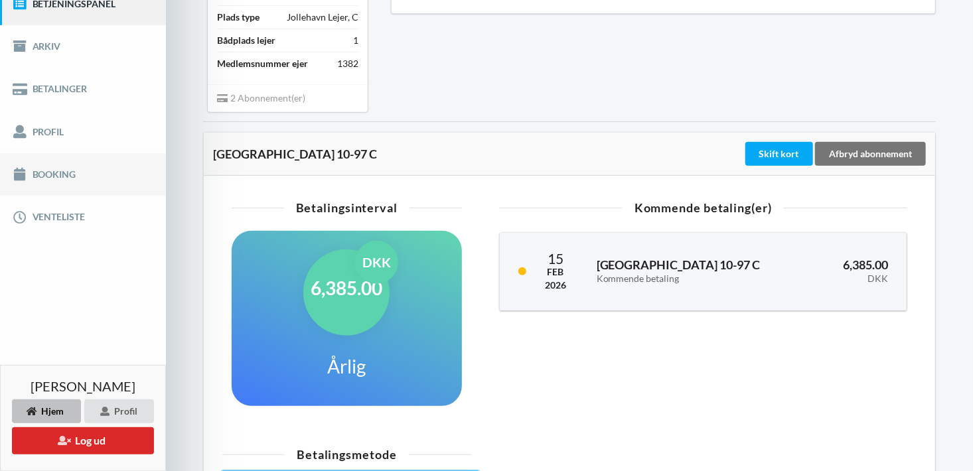
click at [52, 159] on link "Booking" at bounding box center [83, 174] width 166 height 42
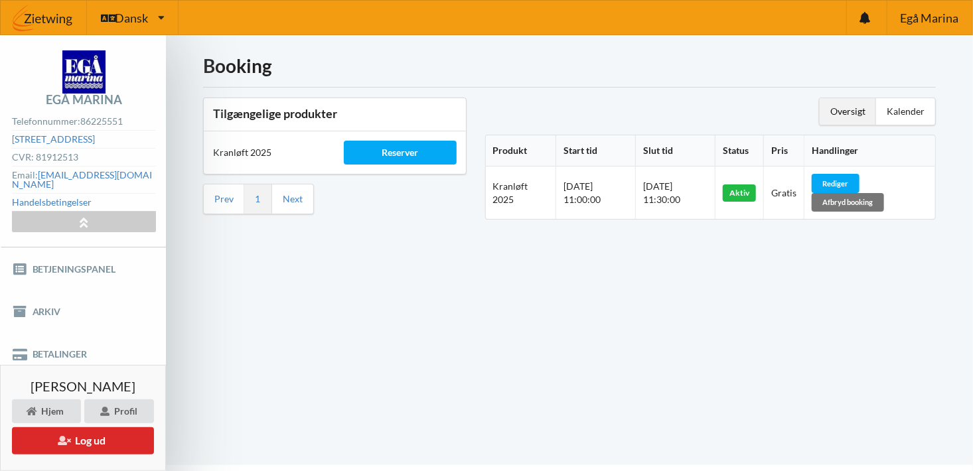
click at [755, 191] on div "Aktiv" at bounding box center [739, 193] width 33 height 17
click at [858, 179] on div "Rediger" at bounding box center [836, 183] width 48 height 19
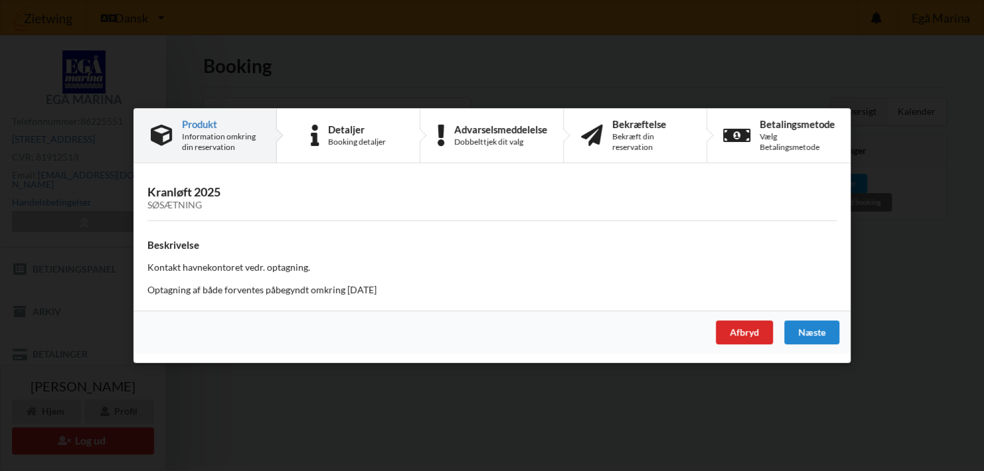
click at [639, 137] on div "Bekræft din reservation" at bounding box center [650, 141] width 77 height 21
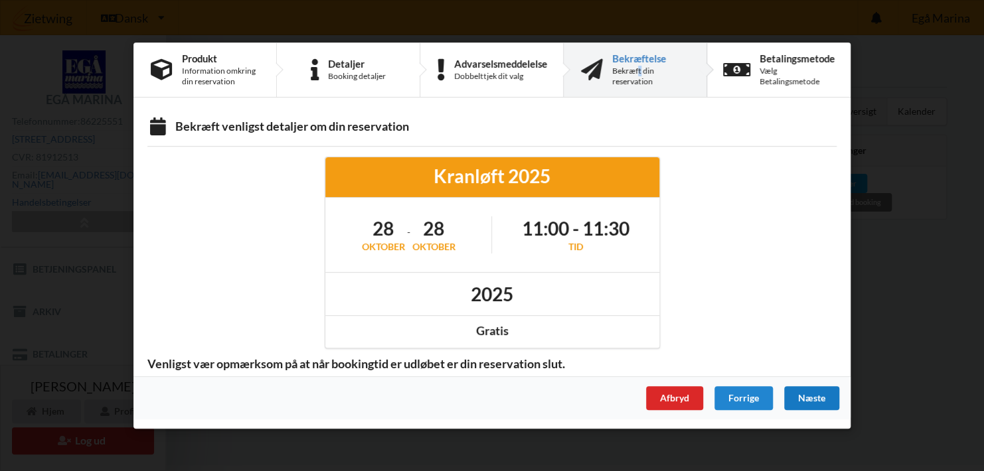
click at [807, 400] on div "Næste" at bounding box center [811, 398] width 55 height 24
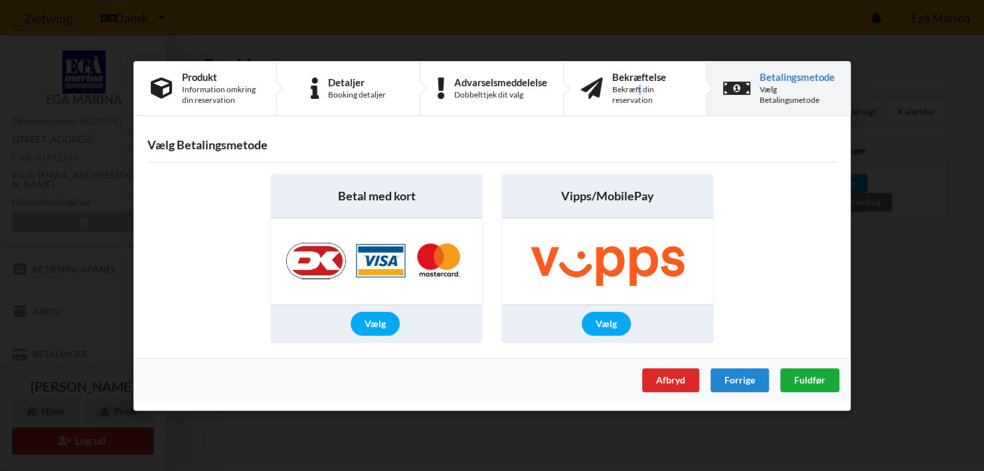
click at [813, 376] on span "Fuldfør" at bounding box center [809, 379] width 31 height 11
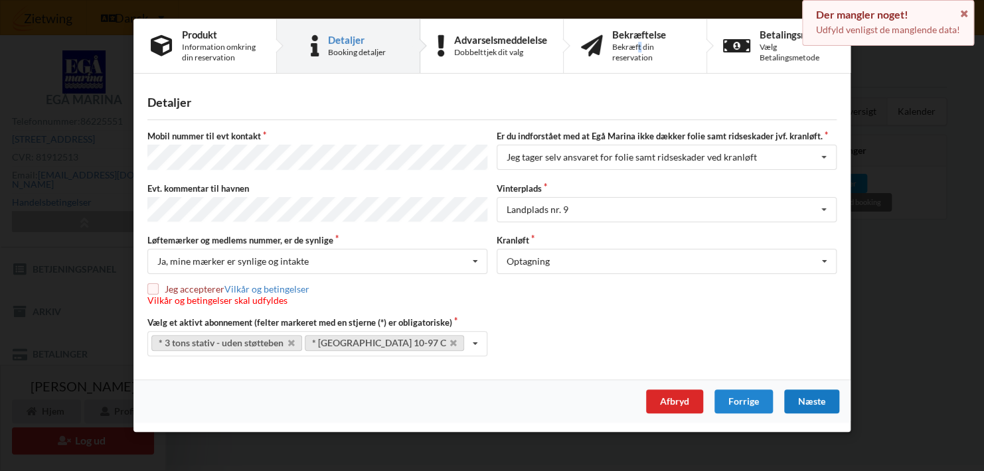
click at [158, 283] on input "checkbox" at bounding box center [152, 288] width 11 height 11
checkbox input "true"
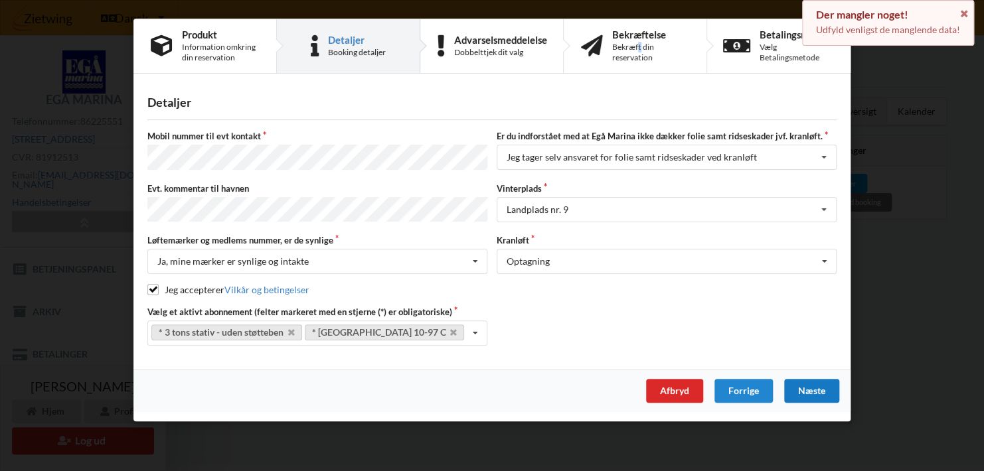
click at [807, 384] on div "Næste" at bounding box center [811, 391] width 55 height 24
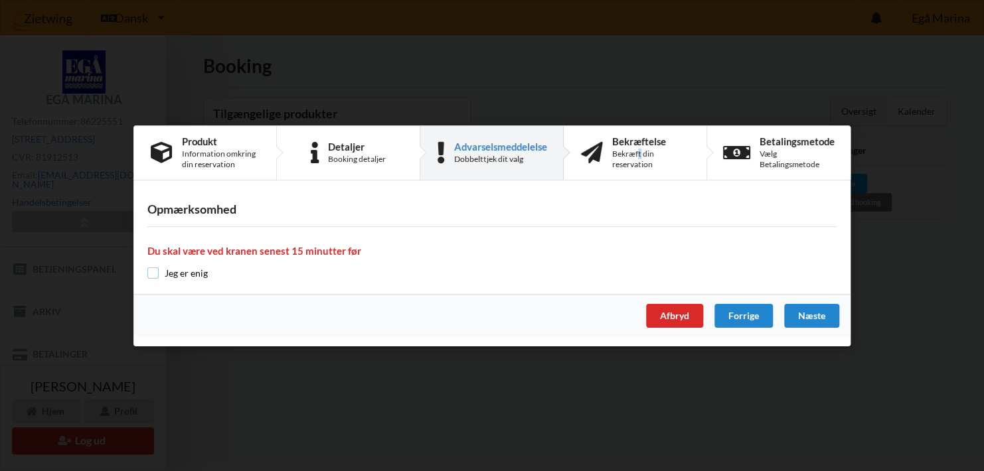
click at [157, 272] on input "checkbox" at bounding box center [152, 273] width 11 height 11
checkbox input "true"
click at [823, 317] on div "Næste" at bounding box center [811, 316] width 55 height 24
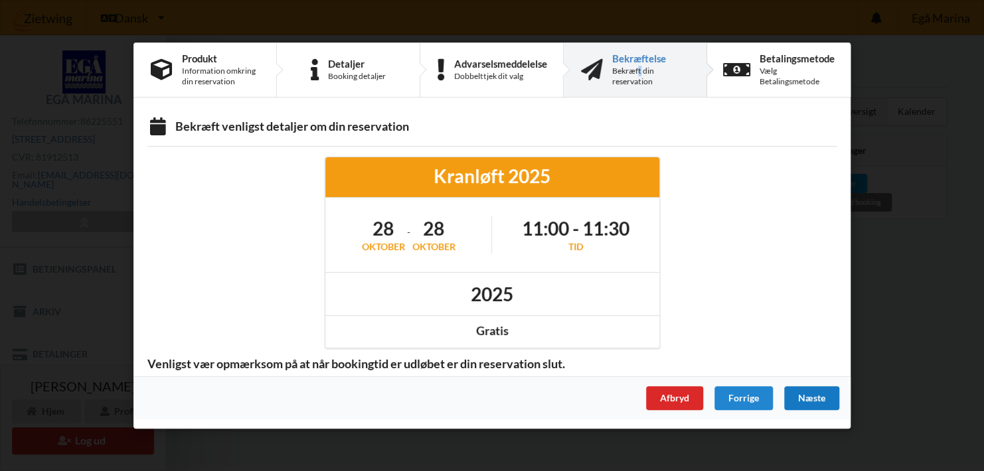
click at [815, 398] on div "Næste" at bounding box center [811, 398] width 55 height 24
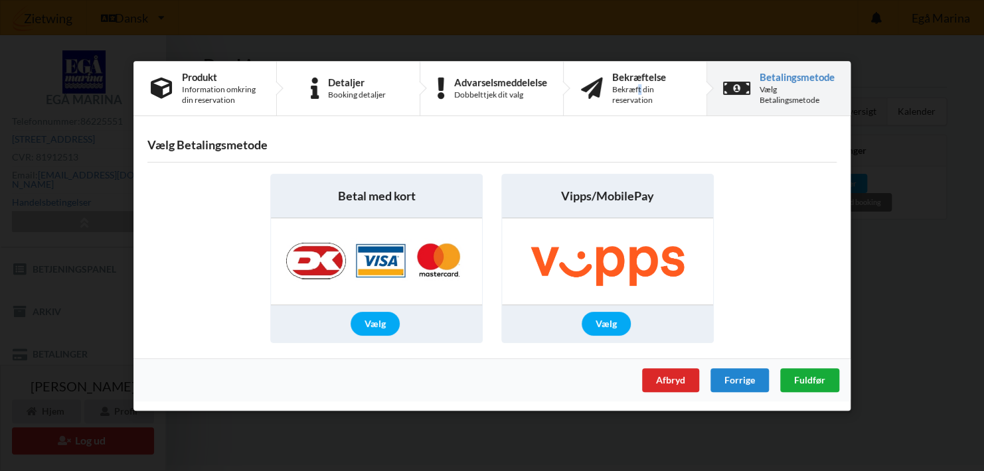
click at [817, 380] on span "Fuldfør" at bounding box center [809, 379] width 31 height 11
